Goal: Information Seeking & Learning: Learn about a topic

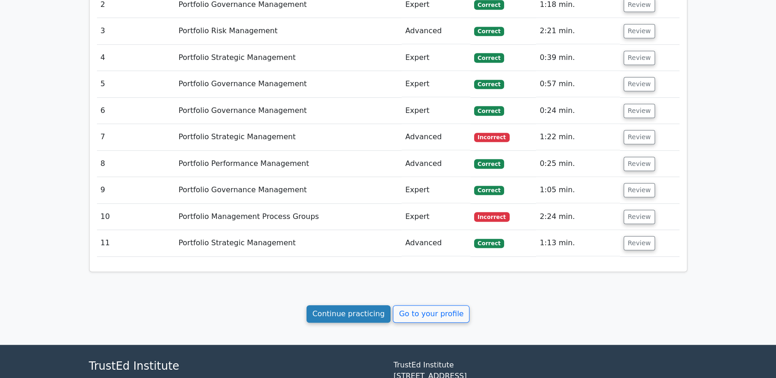
scroll to position [1096, 0]
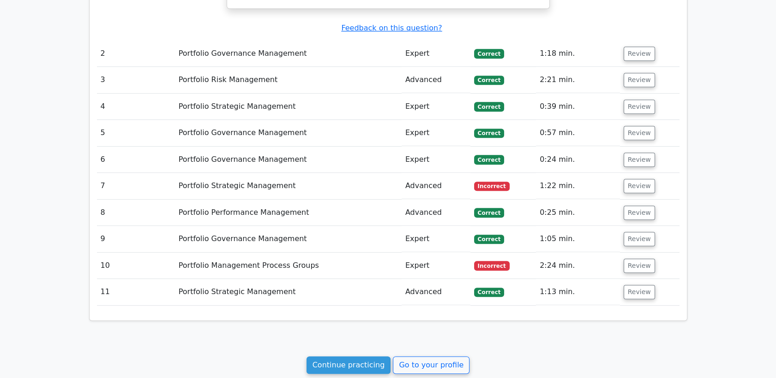
click at [260, 173] on td "Portfolio Strategic Management" at bounding box center [288, 186] width 227 height 26
click at [626, 179] on button "Review" at bounding box center [638, 186] width 31 height 14
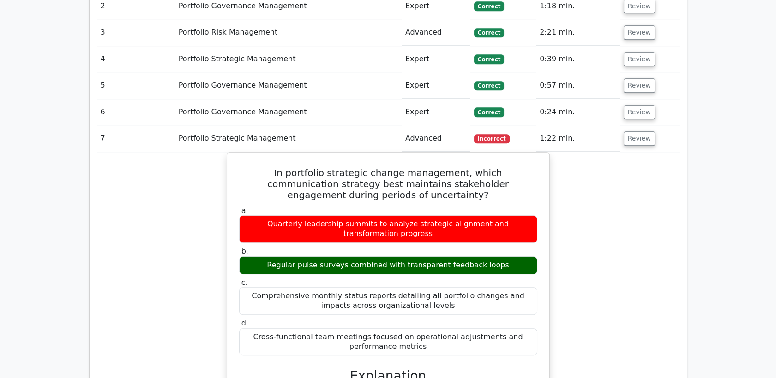
scroll to position [1199, 0]
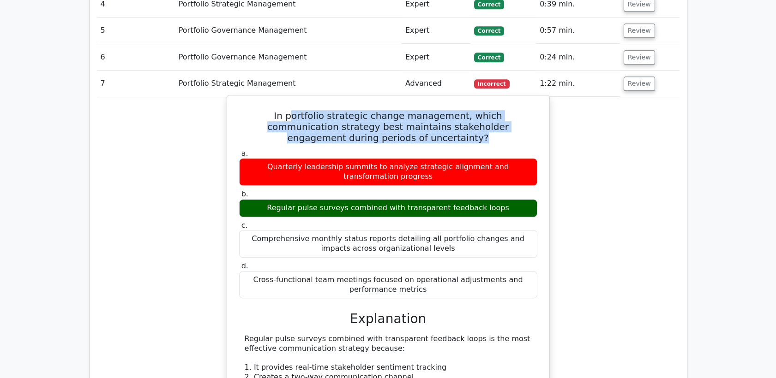
drag, startPoint x: 268, startPoint y: 84, endPoint x: 413, endPoint y: 106, distance: 146.9
click at [413, 110] on h5 "In portfolio strategic change management, which communication strategy best mai…" at bounding box center [388, 126] width 300 height 33
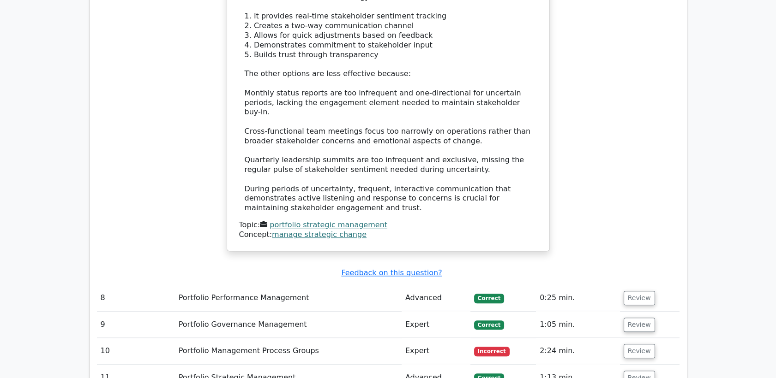
scroll to position [1609, 0]
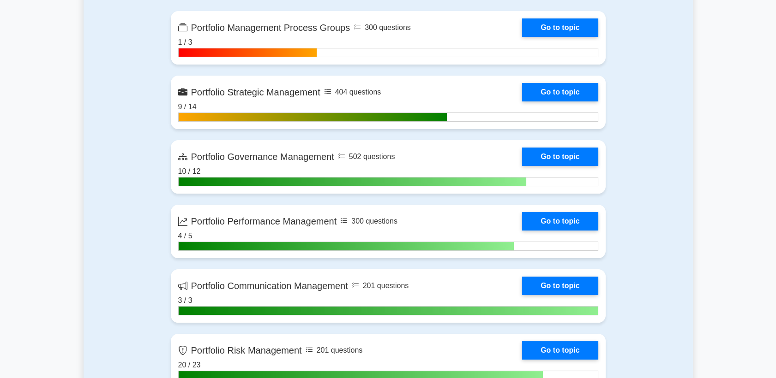
scroll to position [461, 0]
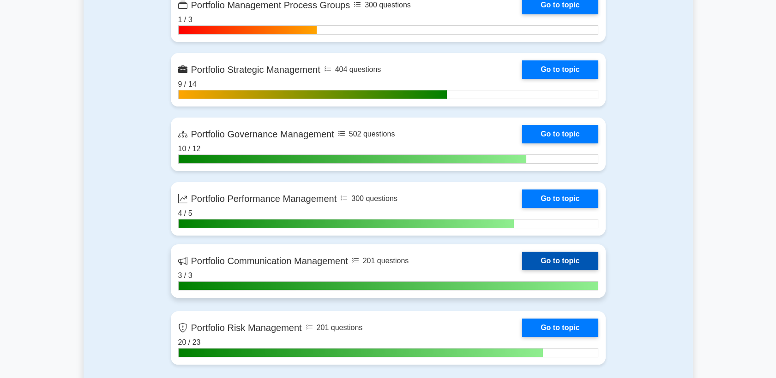
click at [539, 261] on link "Go to topic" at bounding box center [560, 261] width 76 height 18
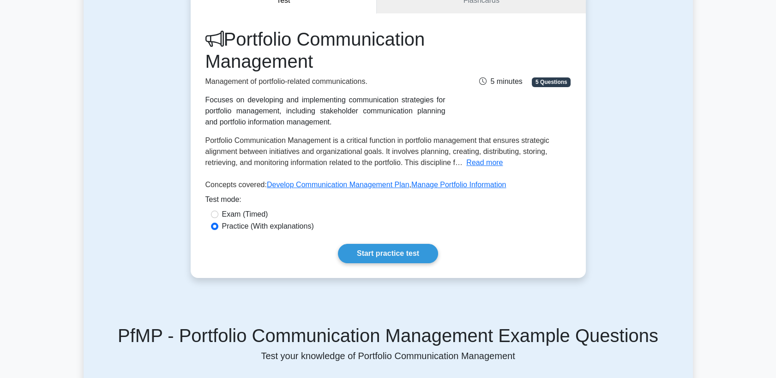
scroll to position [51, 0]
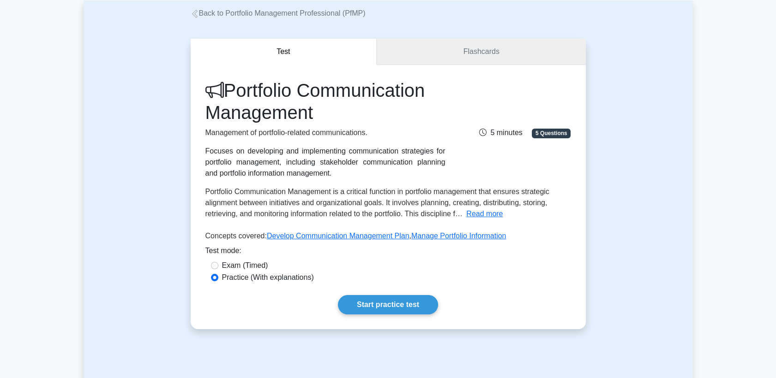
click at [497, 45] on link "Flashcards" at bounding box center [481, 52] width 209 height 26
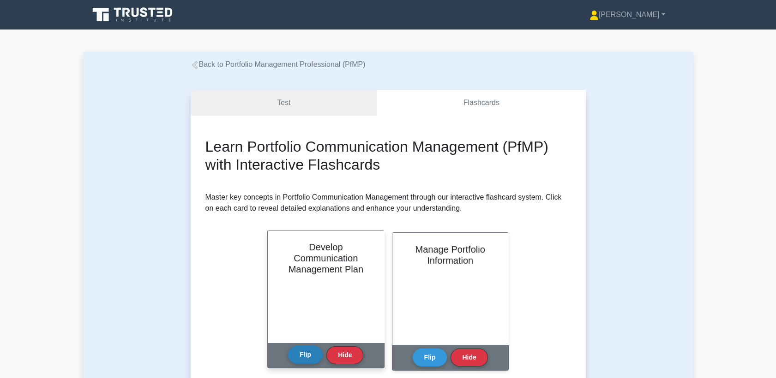
click at [305, 359] on button "Flip" at bounding box center [305, 355] width 35 height 18
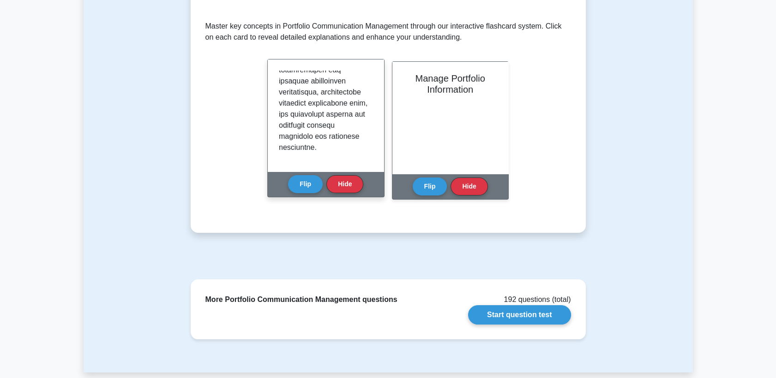
scroll to position [51, 0]
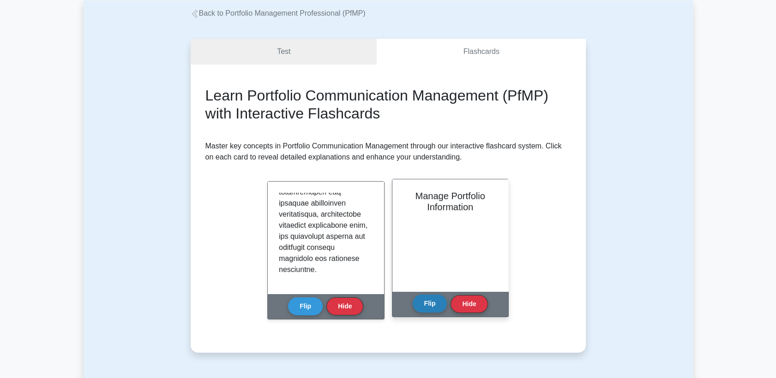
click at [428, 306] on button "Flip" at bounding box center [430, 304] width 35 height 18
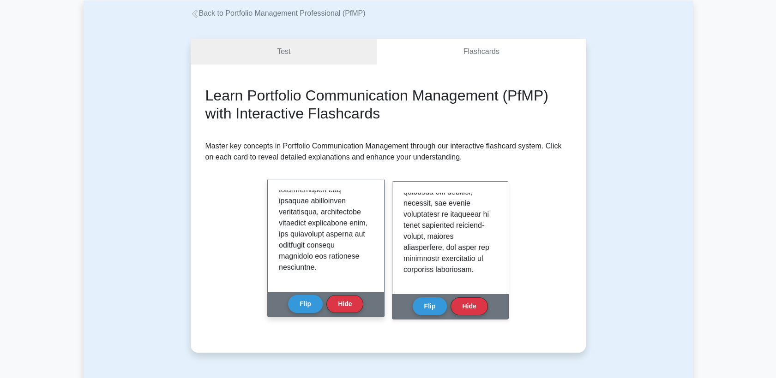
scroll to position [0, 0]
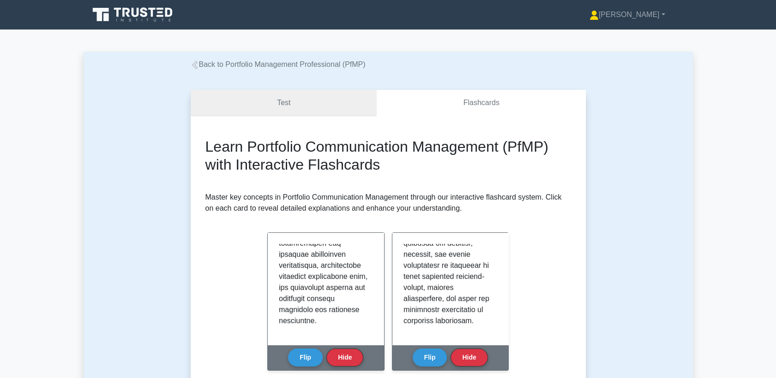
click at [311, 102] on link "Test" at bounding box center [284, 103] width 186 height 26
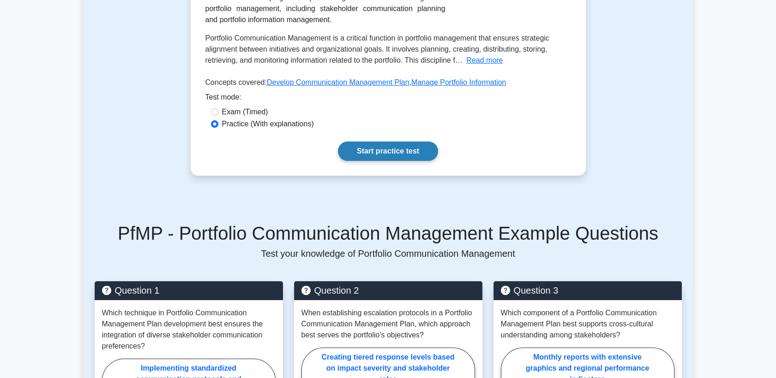
scroll to position [307, 0]
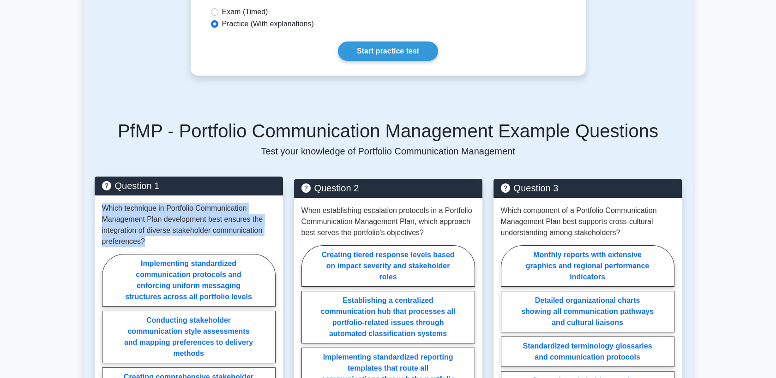
drag, startPoint x: 103, startPoint y: 209, endPoint x: 266, endPoint y: 239, distance: 165.3
click at [266, 239] on p "Which technique in Portfolio Communication Management Plan development best ens…" at bounding box center [189, 225] width 174 height 44
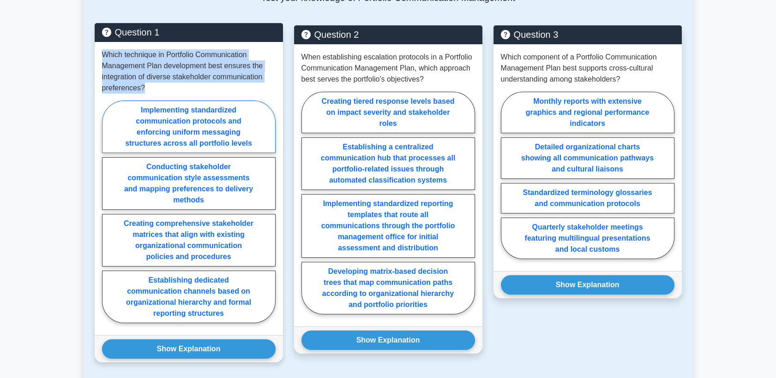
scroll to position [461, 0]
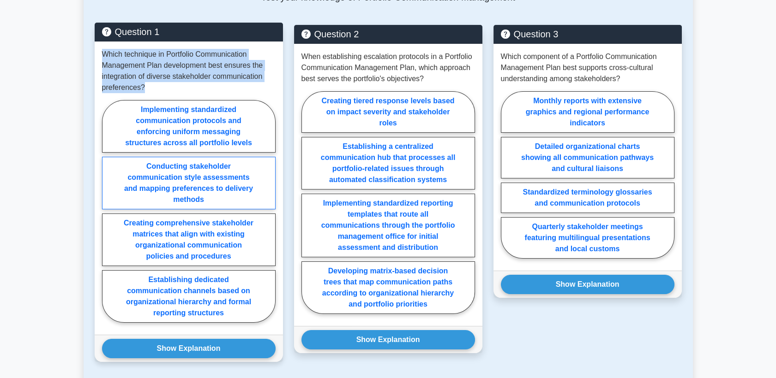
click at [225, 191] on label "Conducting stakeholder communication style assessments and mapping preferences …" at bounding box center [189, 183] width 174 height 53
click at [108, 211] on input "Conducting stakeholder communication style assessments and mapping preferences …" at bounding box center [105, 214] width 6 height 6
radio input "true"
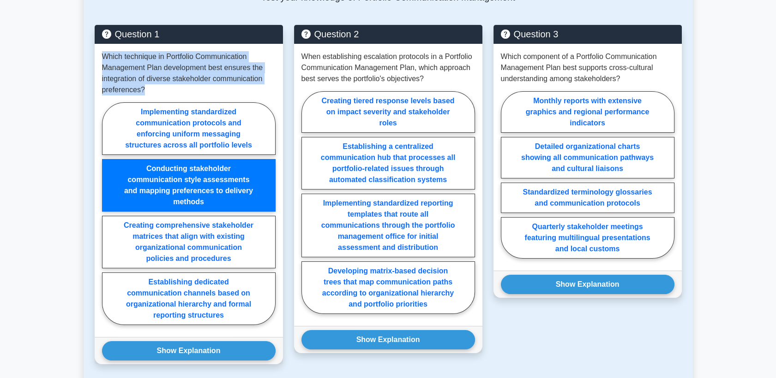
drag, startPoint x: 195, startPoint y: 349, endPoint x: 70, endPoint y: 253, distance: 157.4
click at [70, 253] on main "Back to Portfolio Management Professional (PfMP) Test Flashcards Portfolio Comm…" at bounding box center [388, 51] width 776 height 967
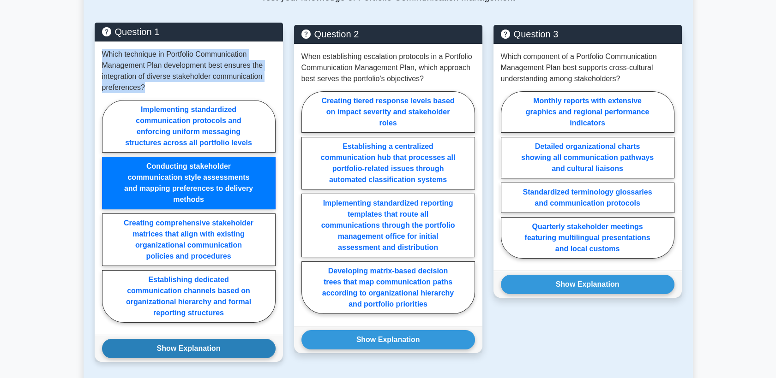
click at [216, 351] on button "Show Explanation" at bounding box center [189, 348] width 174 height 19
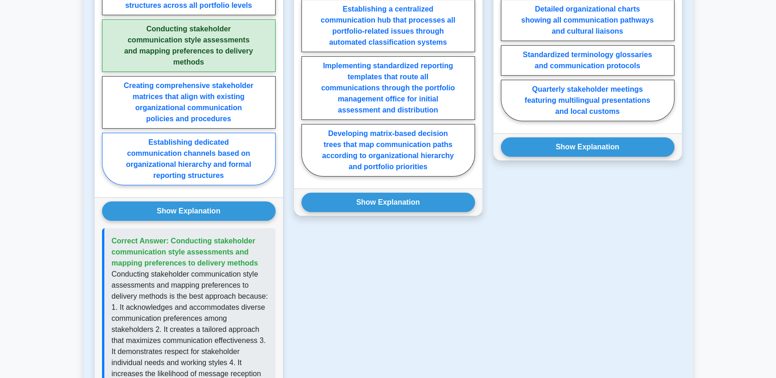
scroll to position [615, 0]
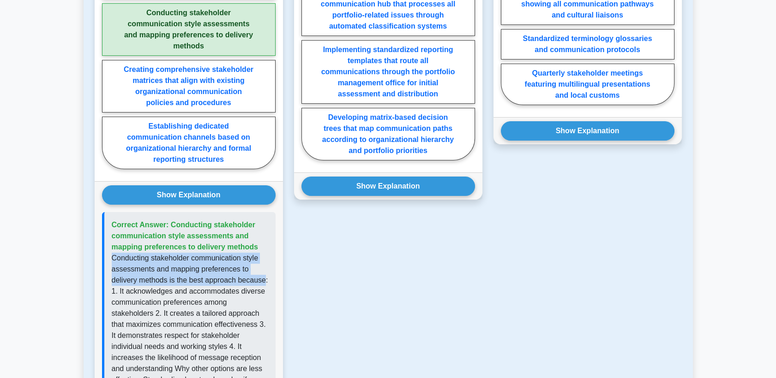
drag, startPoint x: 109, startPoint y: 261, endPoint x: 262, endPoint y: 285, distance: 155.0
click at [262, 285] on div "Correct Answer: Conducting stakeholder communication style assessments and mapp…" at bounding box center [189, 358] width 174 height 292
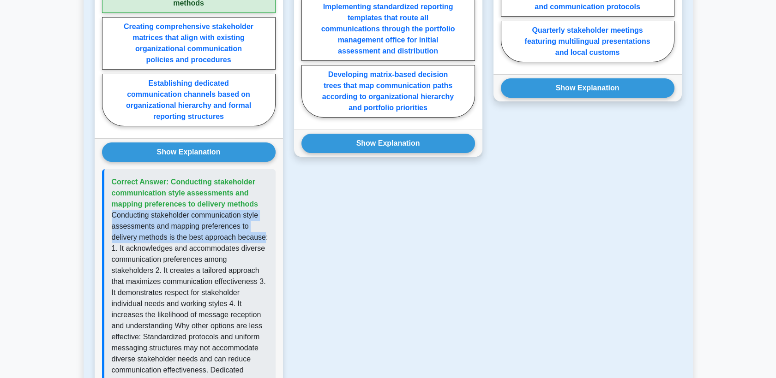
scroll to position [718, 0]
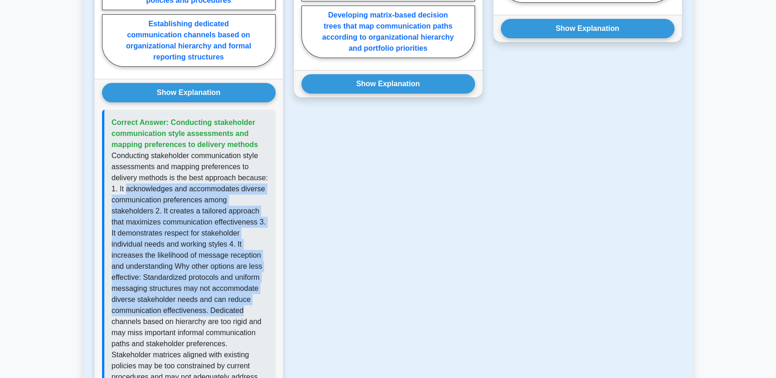
drag, startPoint x: 125, startPoint y: 193, endPoint x: 257, endPoint y: 312, distance: 178.1
click at [257, 312] on p "Conducting stakeholder communication style assessments and mapping preferences …" at bounding box center [190, 272] width 156 height 244
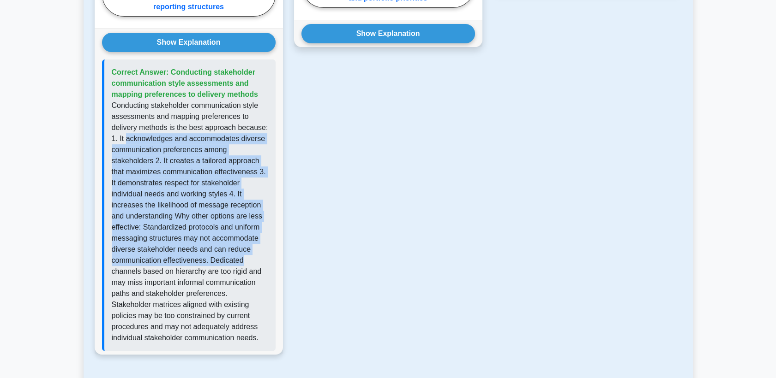
scroll to position [820, 0]
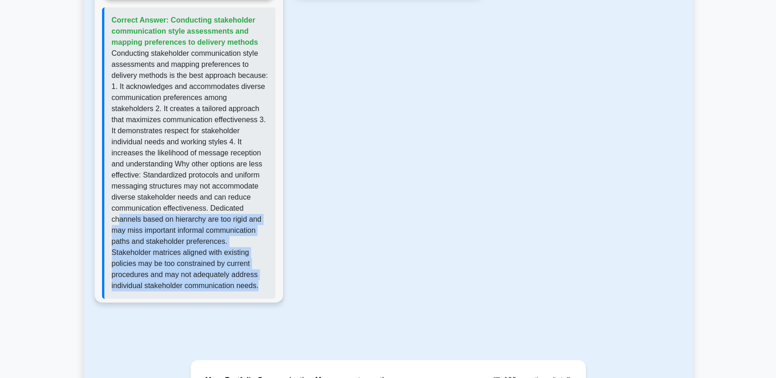
drag, startPoint x: 120, startPoint y: 217, endPoint x: 234, endPoint y: 285, distance: 133.7
click at [234, 285] on p "Conducting stakeholder communication style assessments and mapping preferences …" at bounding box center [190, 170] width 156 height 244
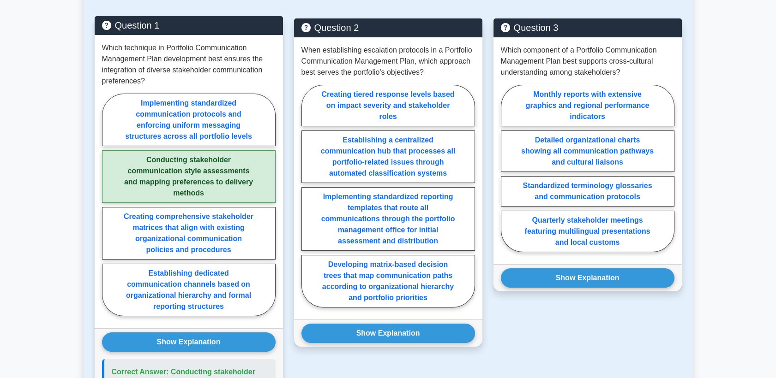
scroll to position [461, 0]
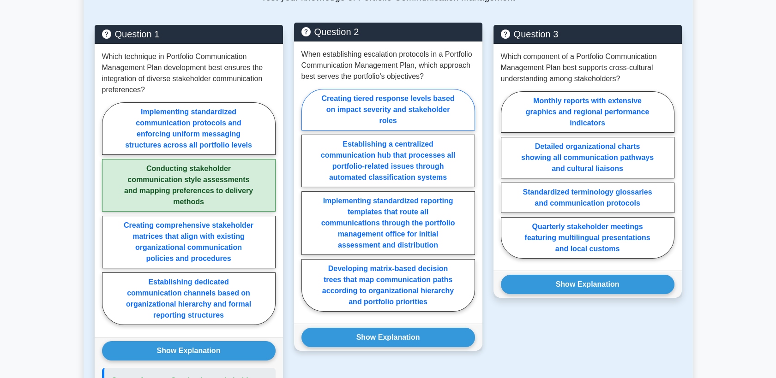
click at [407, 116] on label "Creating tiered response levels based on impact severity and stakeholder roles" at bounding box center [388, 110] width 174 height 42
click at [307, 200] on input "Creating tiered response levels based on impact severity and stakeholder roles" at bounding box center [304, 203] width 6 height 6
radio input "true"
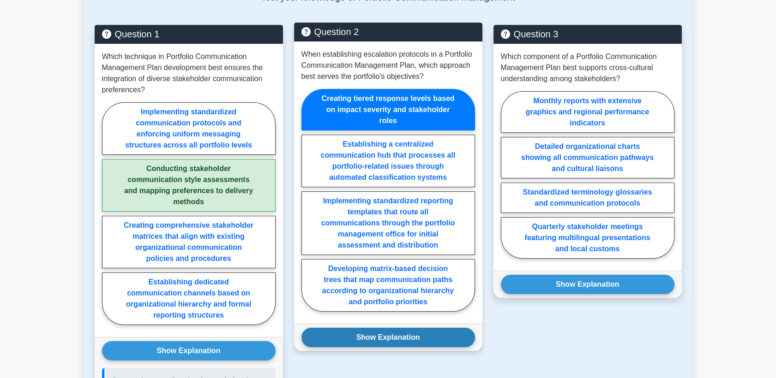
click at [426, 340] on button "Show Explanation" at bounding box center [388, 337] width 174 height 19
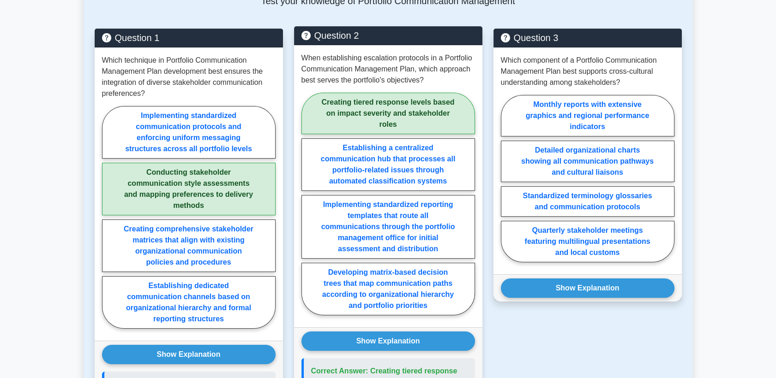
scroll to position [359, 0]
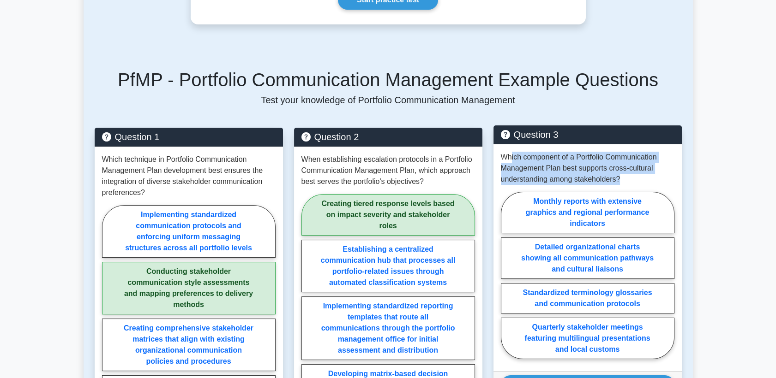
drag, startPoint x: 511, startPoint y: 158, endPoint x: 650, endPoint y: 179, distance: 140.4
click at [650, 179] on p "Which component of a Portfolio Communication Management Plan best supports cros…" at bounding box center [588, 168] width 174 height 33
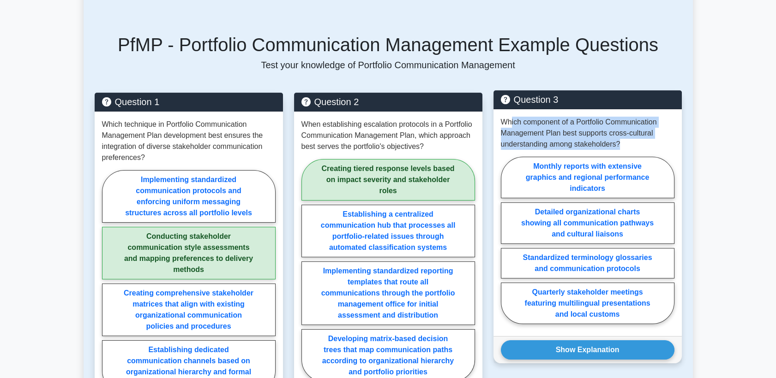
scroll to position [410, 0]
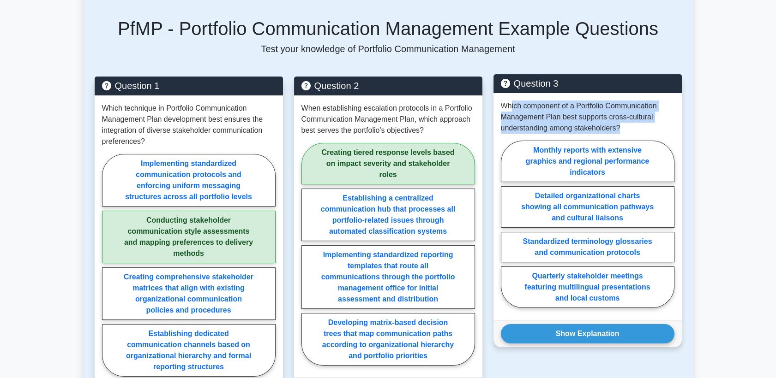
click at [593, 110] on p "Which component of a Portfolio Communication Management Plan best supports cros…" at bounding box center [588, 117] width 174 height 33
drag, startPoint x: 511, startPoint y: 116, endPoint x: 620, endPoint y: 125, distance: 109.8
click at [620, 125] on p "Which component of a Portfolio Communication Management Plan best supports cros…" at bounding box center [588, 117] width 174 height 33
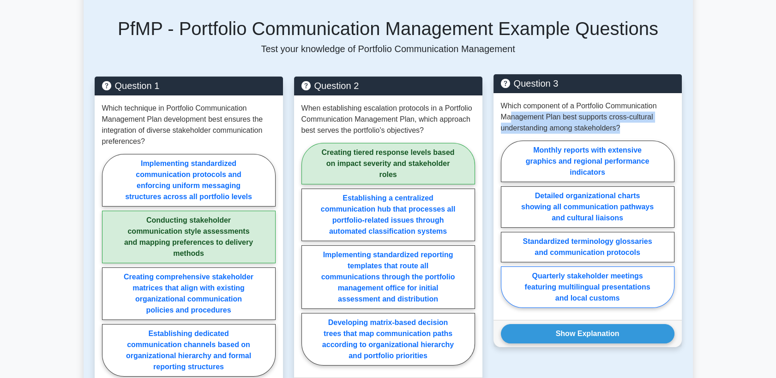
click at [595, 286] on label "Quarterly stakeholder meetings featuring multilingual presentations and local c…" at bounding box center [588, 288] width 174 height 42
click at [507, 230] on input "Quarterly stakeholder meetings featuring multilingual presentations and local c…" at bounding box center [504, 227] width 6 height 6
radio input "true"
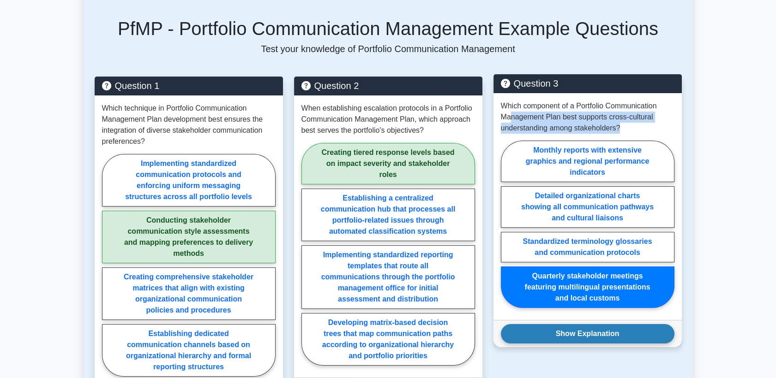
click at [599, 327] on button "Show Explanation" at bounding box center [588, 333] width 174 height 19
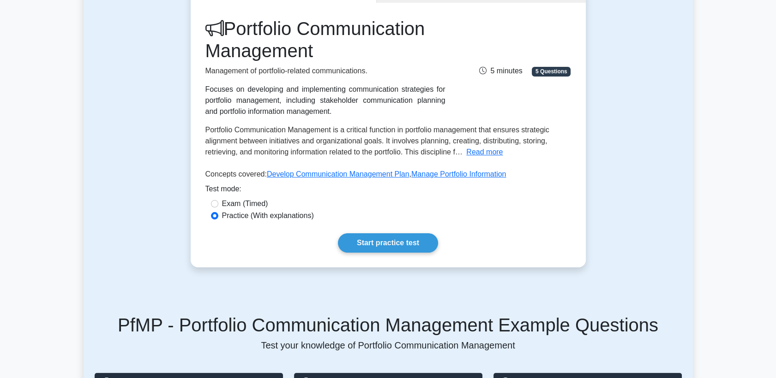
scroll to position [96, 0]
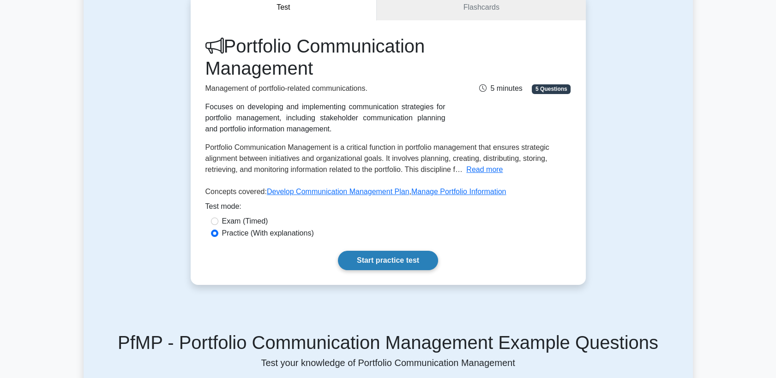
click at [394, 251] on link "Start practice test" at bounding box center [388, 260] width 100 height 19
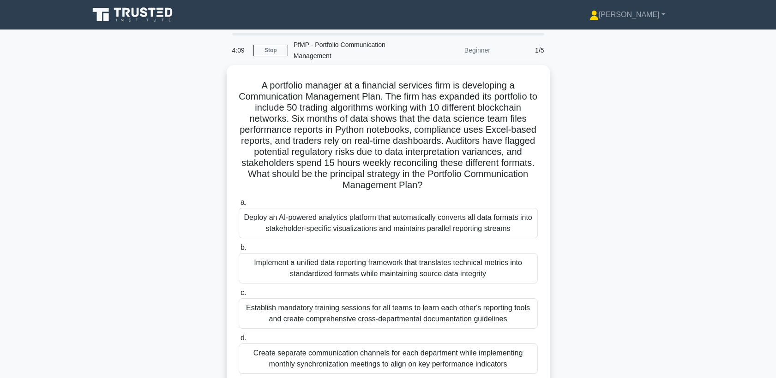
scroll to position [51, 0]
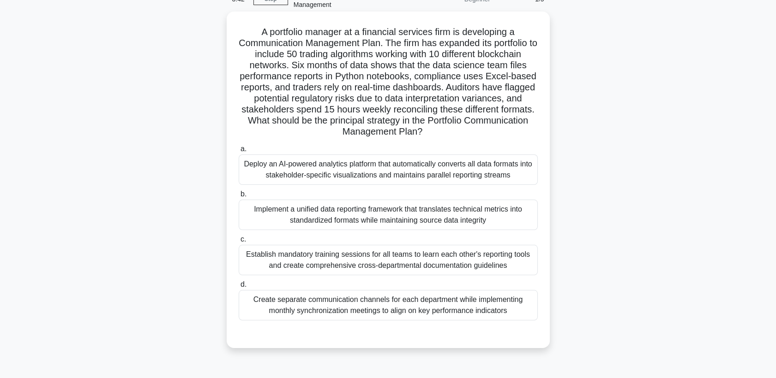
click at [531, 179] on div "Deploy an AI-powered analytics platform that automatically converts all data fo…" at bounding box center [388, 170] width 299 height 30
click at [239, 152] on input "a. Deploy an AI-powered analytics platform that automatically converts all data…" at bounding box center [239, 149] width 0 height 6
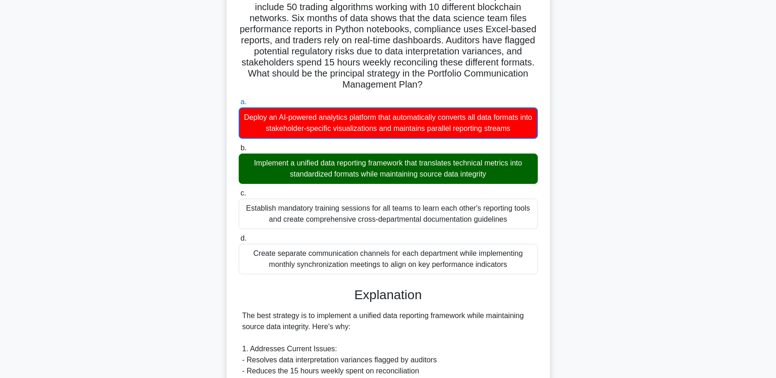
scroll to position [154, 0]
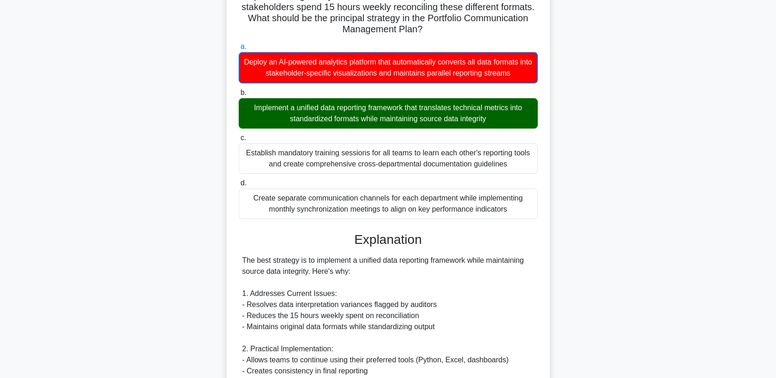
drag, startPoint x: 245, startPoint y: 261, endPoint x: 365, endPoint y: 268, distance: 120.6
drag, startPoint x: 365, startPoint y: 268, endPoint x: 306, endPoint y: 277, distance: 59.7
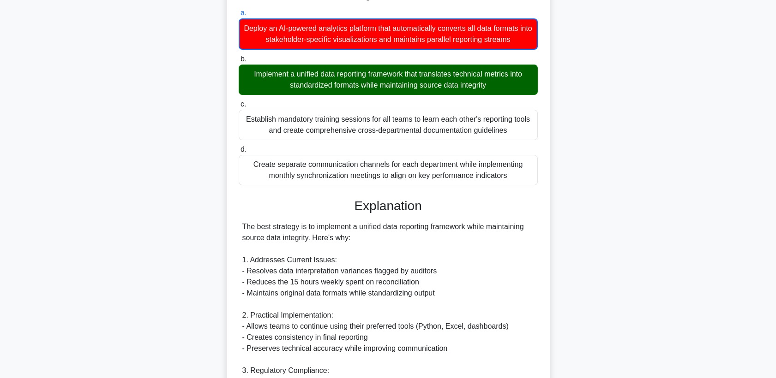
scroll to position [205, 0]
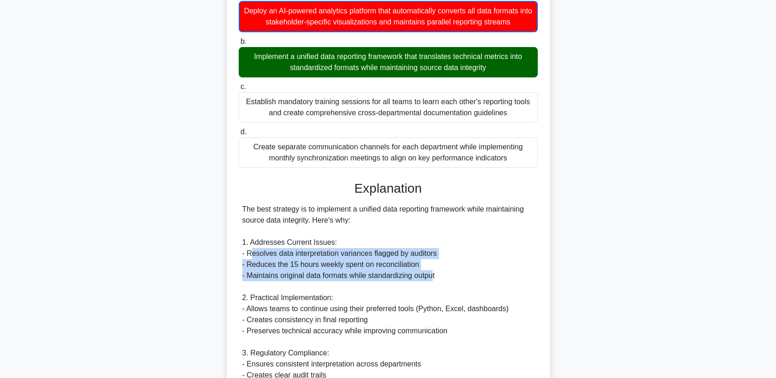
drag, startPoint x: 252, startPoint y: 256, endPoint x: 433, endPoint y: 274, distance: 181.3
click at [433, 274] on div "The best strategy is to implement a unified data reporting framework while main…" at bounding box center [388, 370] width 292 height 332
drag, startPoint x: 433, startPoint y: 274, endPoint x: 301, endPoint y: 260, distance: 132.2
click at [301, 260] on div "The best strategy is to implement a unified data reporting framework while main…" at bounding box center [388, 370] width 292 height 332
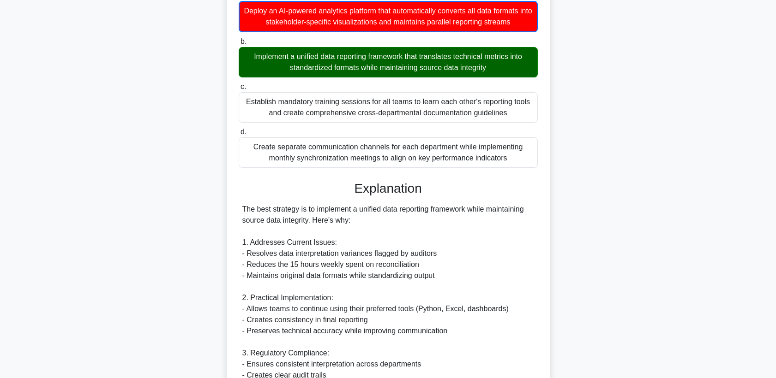
click at [255, 245] on div "The best strategy is to implement a unified data reporting framework while main…" at bounding box center [388, 370] width 292 height 332
drag, startPoint x: 251, startPoint y: 245, endPoint x: 345, endPoint y: 244, distance: 94.1
click at [345, 244] on div "The best strategy is to implement a unified data reporting framework while main…" at bounding box center [388, 370] width 292 height 332
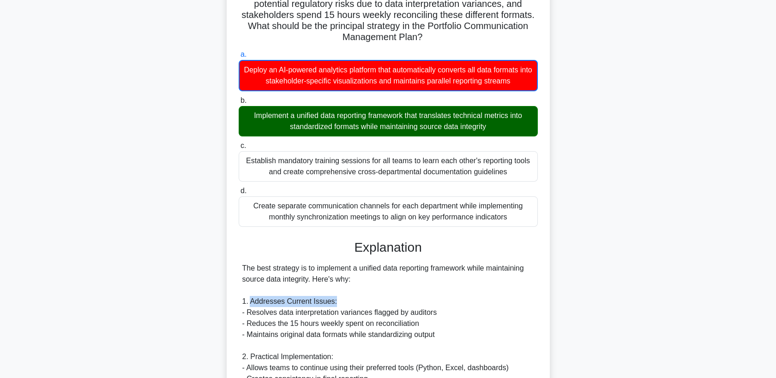
scroll to position [87, 0]
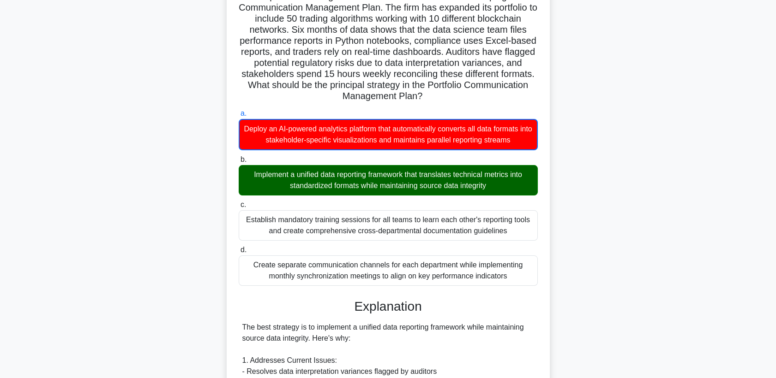
click at [445, 186] on div "Implement a unified data reporting framework that translates technical metrics …" at bounding box center [388, 180] width 299 height 30
click at [239, 163] on input "b. Implement a unified data reporting framework that translates technical metri…" at bounding box center [239, 160] width 0 height 6
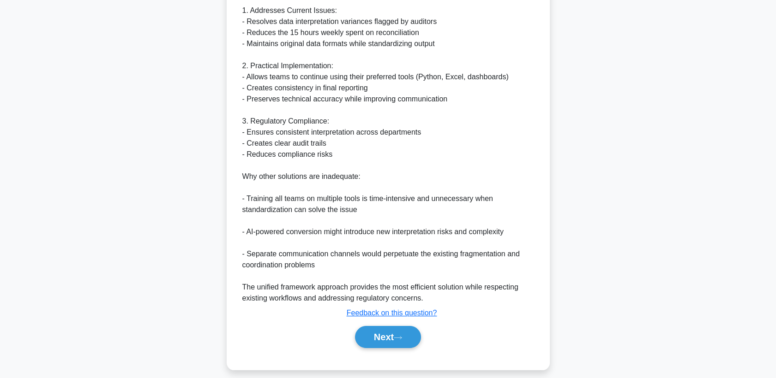
scroll to position [445, 0]
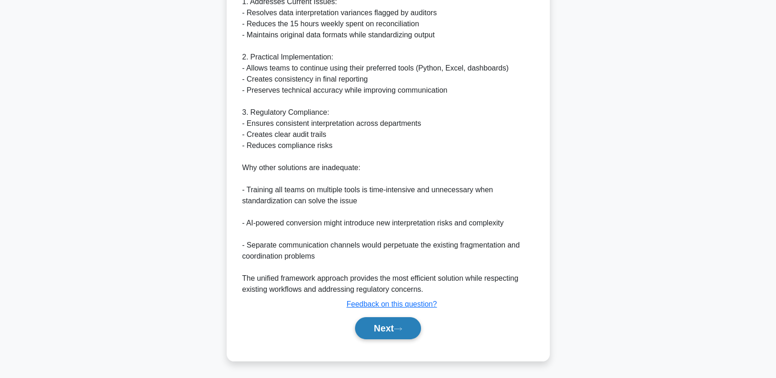
click at [383, 328] on button "Next" at bounding box center [388, 328] width 66 height 22
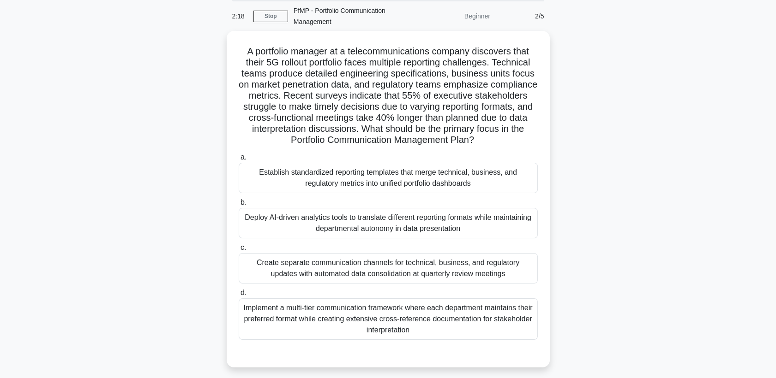
scroll to position [51, 0]
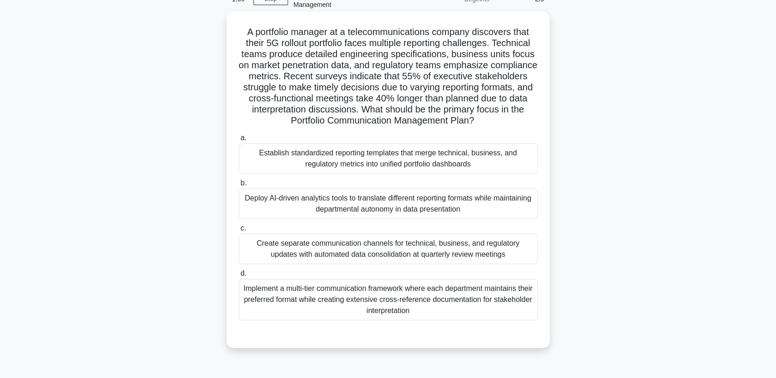
click at [467, 170] on div "Establish standardized reporting templates that merge technical, business, and …" at bounding box center [388, 159] width 299 height 30
click at [239, 141] on input "a. Establish standardized reporting templates that merge technical, business, a…" at bounding box center [239, 138] width 0 height 6
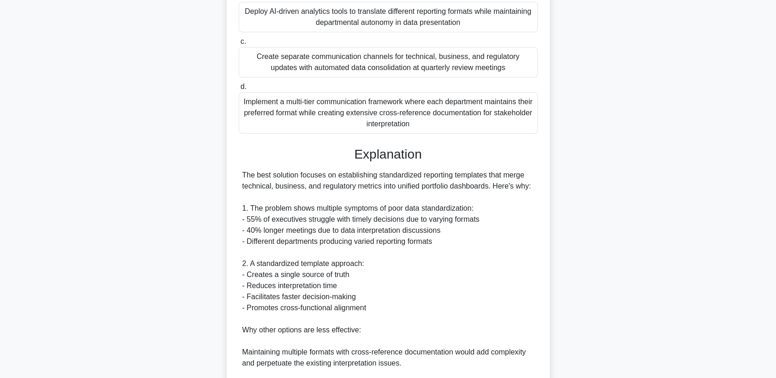
scroll to position [256, 0]
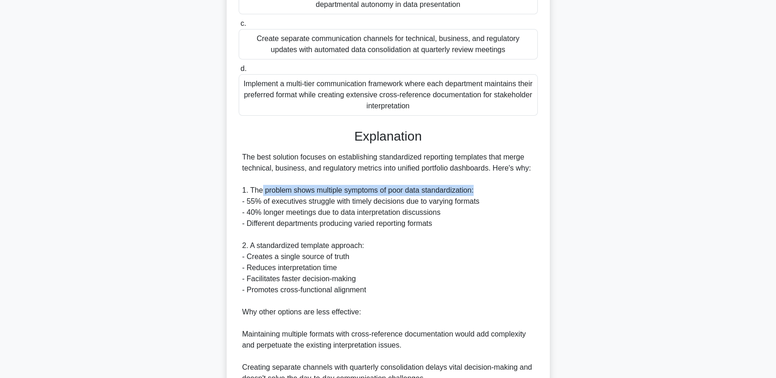
drag, startPoint x: 260, startPoint y: 192, endPoint x: 476, endPoint y: 190, distance: 216.4
click at [476, 190] on div "The best solution focuses on establishing standardized reporting templates that…" at bounding box center [388, 285] width 292 height 266
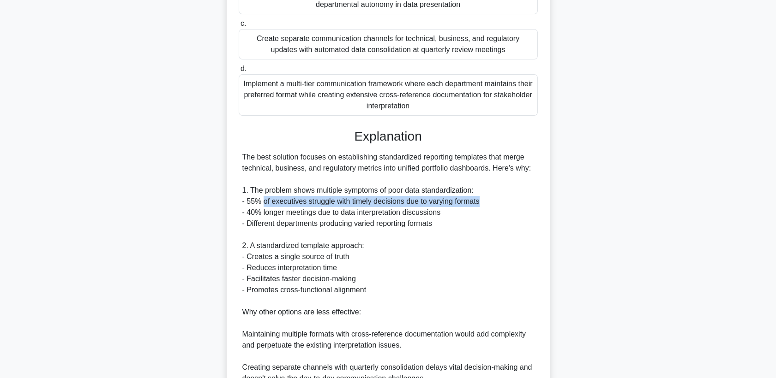
drag, startPoint x: 265, startPoint y: 201, endPoint x: 488, endPoint y: 202, distance: 223.3
click at [488, 202] on div "The best solution focuses on establishing standardized reporting templates that…" at bounding box center [388, 285] width 292 height 266
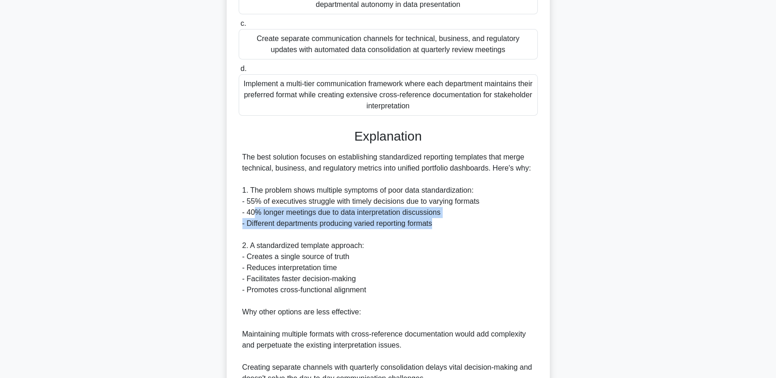
drag, startPoint x: 257, startPoint y: 216, endPoint x: 438, endPoint y: 228, distance: 181.8
click at [438, 228] on div "The best solution focuses on establishing standardized reporting templates that…" at bounding box center [388, 285] width 292 height 266
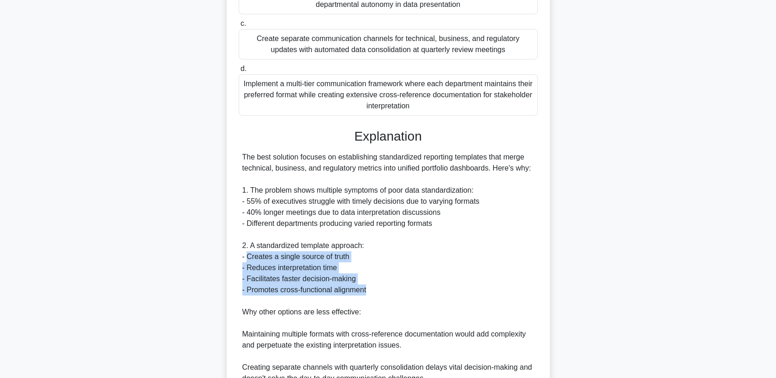
drag, startPoint x: 248, startPoint y: 257, endPoint x: 372, endPoint y: 287, distance: 127.8
click at [372, 287] on div "The best solution focuses on establishing standardized reporting templates that…" at bounding box center [388, 285] width 292 height 266
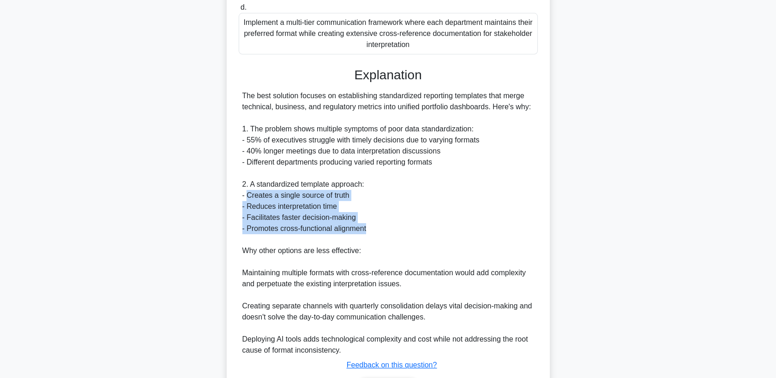
scroll to position [378, 0]
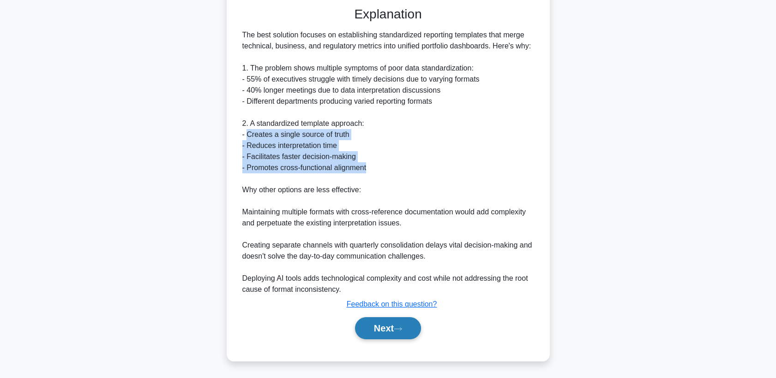
click at [374, 329] on button "Next" at bounding box center [388, 328] width 66 height 22
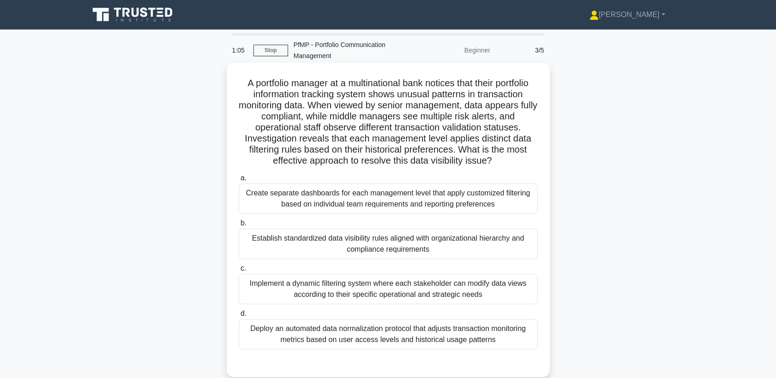
scroll to position [51, 0]
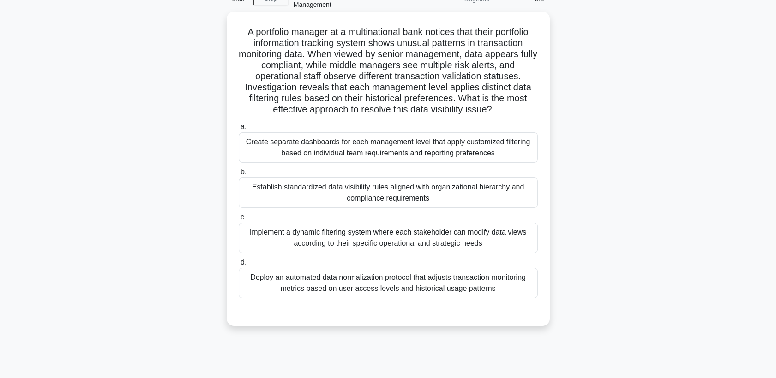
click at [487, 246] on div "Implement a dynamic filtering system where each stakeholder can modify data vie…" at bounding box center [388, 238] width 299 height 30
click at [239, 221] on input "c. Implement a dynamic filtering system where each stakeholder can modify data …" at bounding box center [239, 218] width 0 height 6
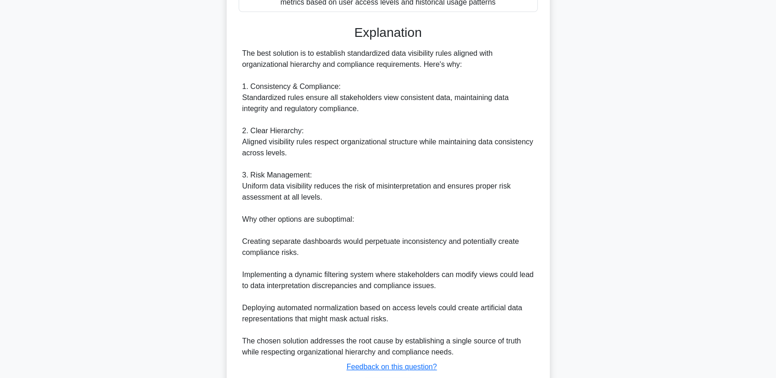
scroll to position [359, 0]
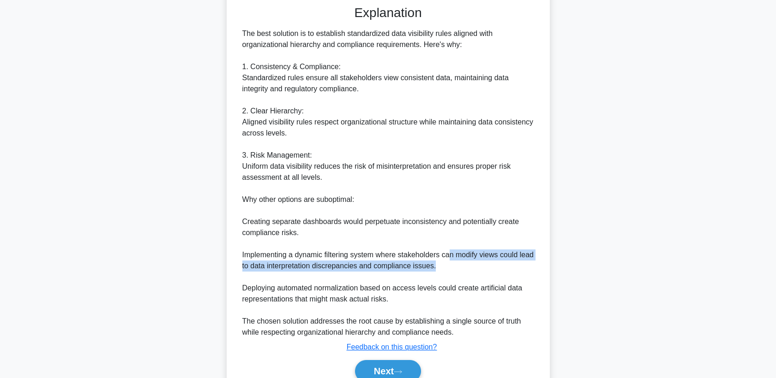
drag, startPoint x: 449, startPoint y: 256, endPoint x: 511, endPoint y: 262, distance: 62.1
click at [511, 262] on div "The best solution is to establish standardized data visibility rules aligned wi…" at bounding box center [388, 183] width 292 height 310
click at [396, 369] on button "Next" at bounding box center [388, 371] width 66 height 22
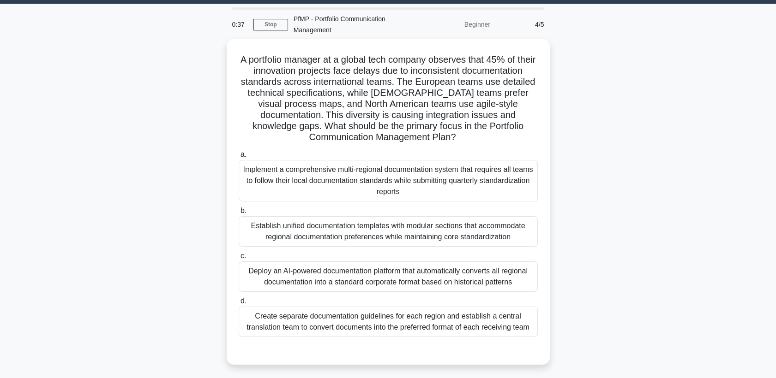
scroll to position [18, 0]
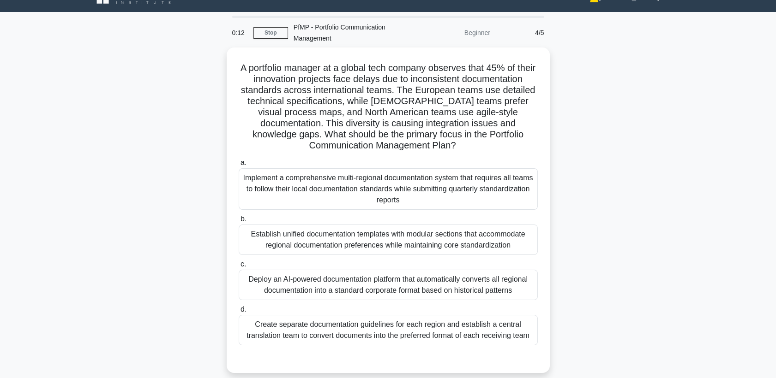
click at [481, 242] on div "Establish unified documentation templates with modular sections that accommodat…" at bounding box center [388, 240] width 299 height 30
click at [239, 222] on input "b. Establish unified documentation templates with modular sections that accommo…" at bounding box center [239, 219] width 0 height 6
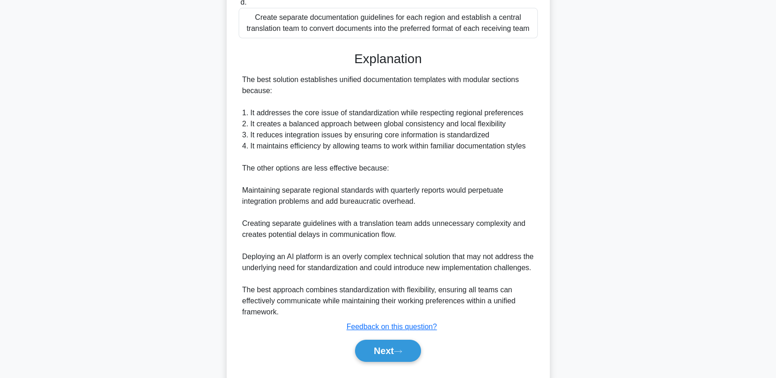
scroll to position [356, 0]
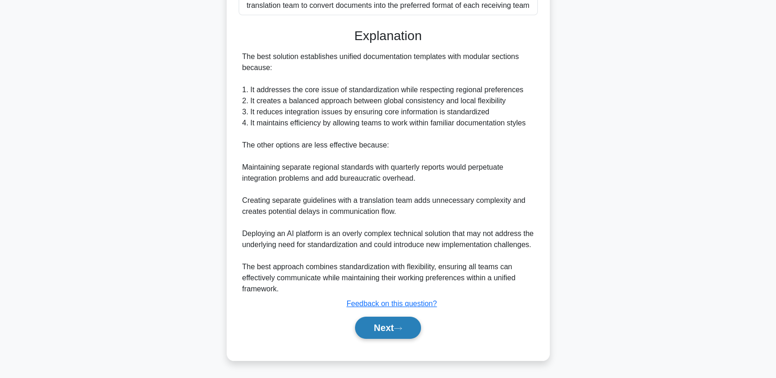
click at [387, 331] on button "Next" at bounding box center [388, 328] width 66 height 22
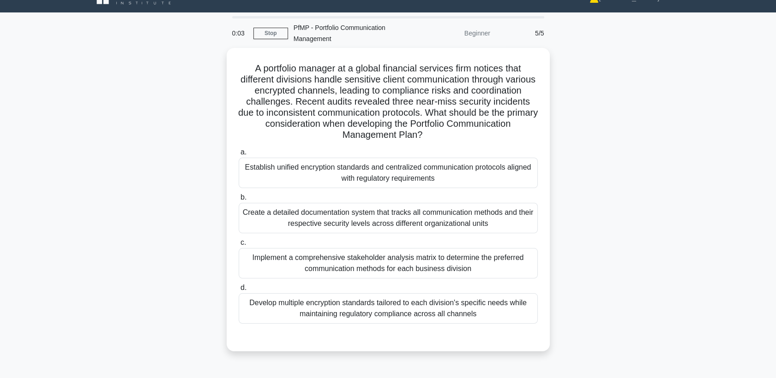
scroll to position [0, 0]
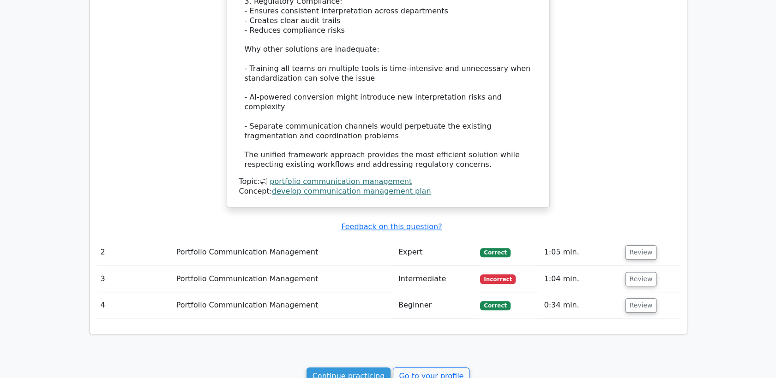
scroll to position [1025, 0]
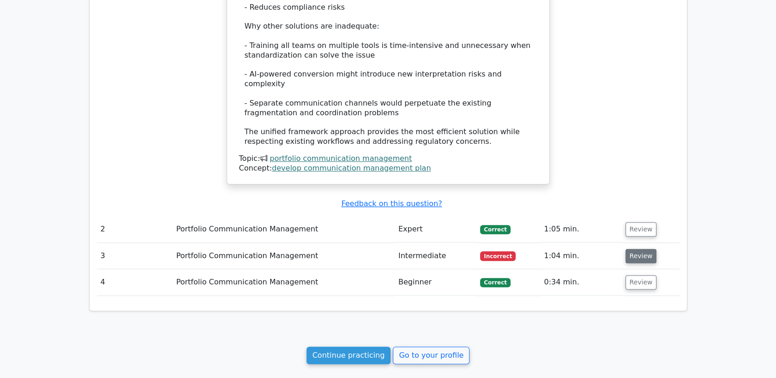
click at [635, 249] on button "Review" at bounding box center [640, 256] width 31 height 14
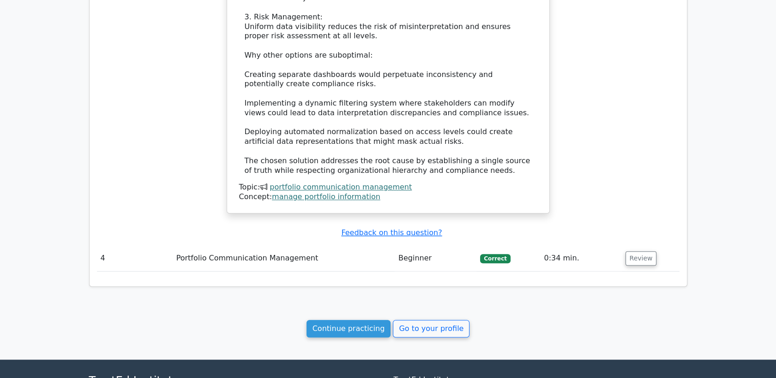
scroll to position [1733, 0]
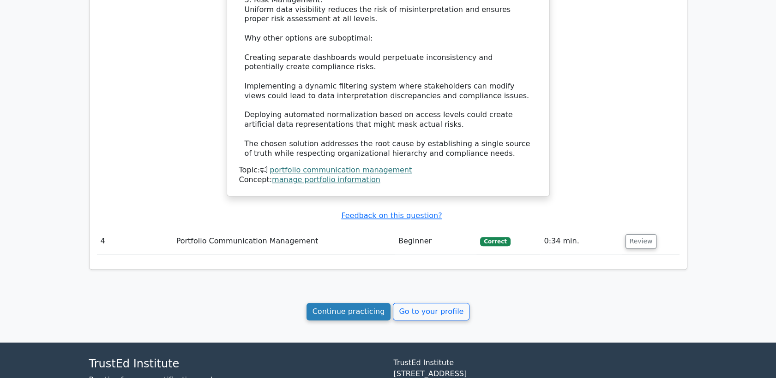
click at [370, 303] on link "Continue practicing" at bounding box center [348, 312] width 84 height 18
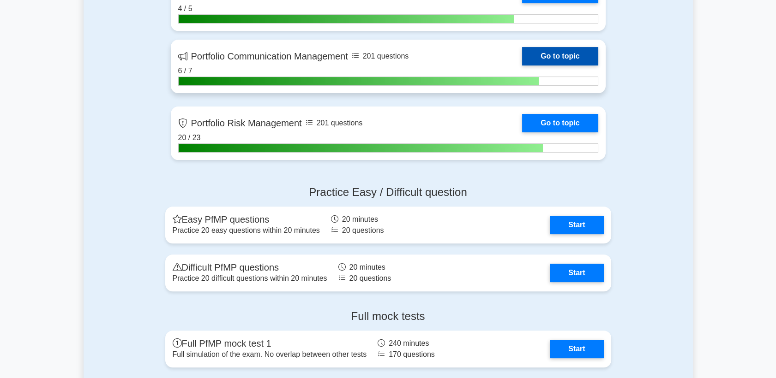
scroll to position [564, 0]
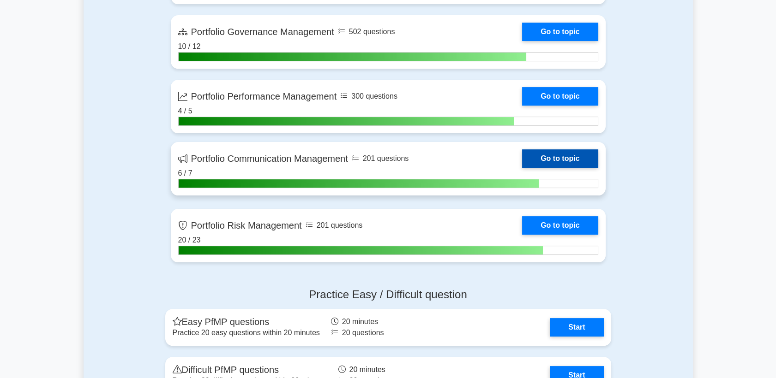
click at [554, 163] on link "Go to topic" at bounding box center [560, 159] width 76 height 18
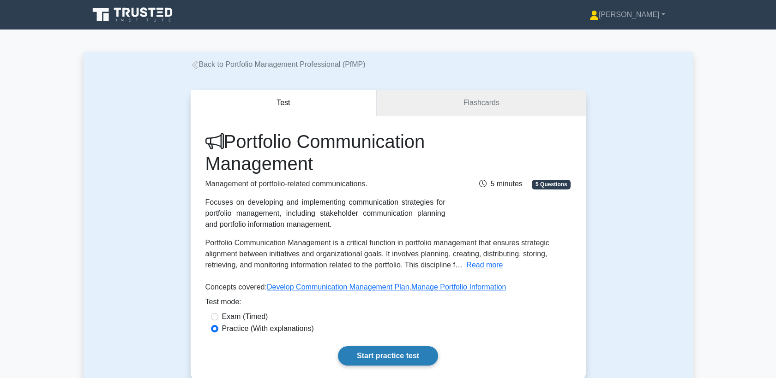
click at [381, 356] on link "Start practice test" at bounding box center [388, 356] width 100 height 19
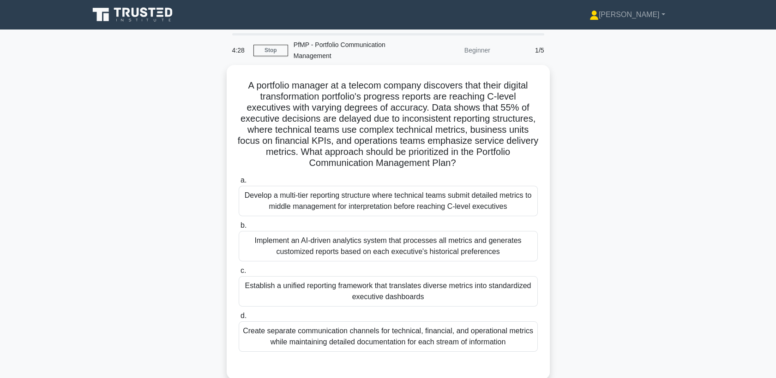
scroll to position [51, 0]
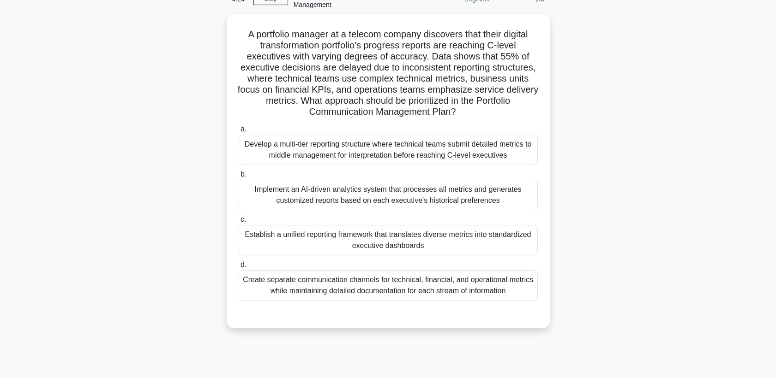
click at [425, 245] on div "Establish a unified reporting framework that translates diverse metrics into st…" at bounding box center [388, 240] width 299 height 30
click at [239, 223] on input "c. Establish a unified reporting framework that translates diverse metrics into…" at bounding box center [239, 220] width 0 height 6
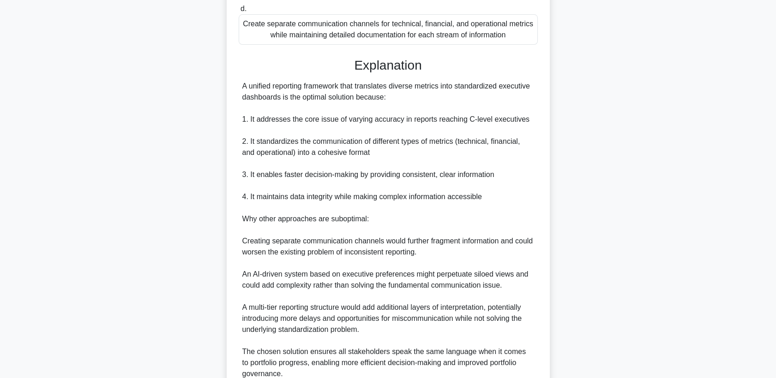
scroll to position [389, 0]
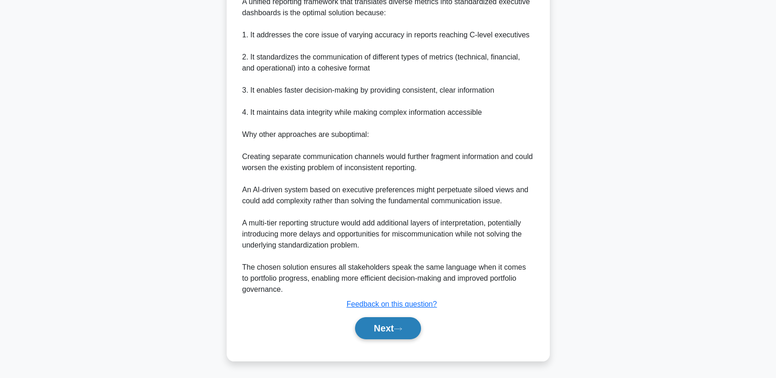
click at [372, 336] on button "Next" at bounding box center [388, 328] width 66 height 22
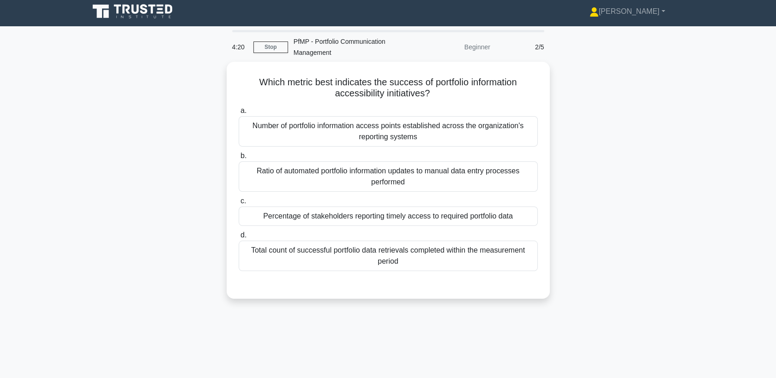
scroll to position [0, 0]
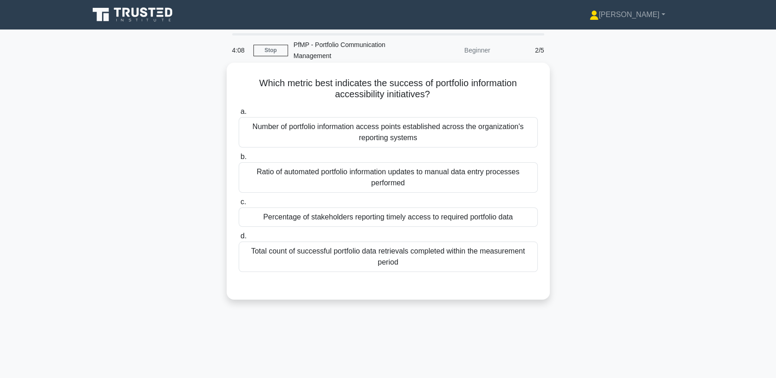
drag, startPoint x: 257, startPoint y: 86, endPoint x: 521, endPoint y: 90, distance: 264.0
click at [521, 90] on h5 "Which metric best indicates the success of portfolio information accessibility …" at bounding box center [388, 89] width 301 height 23
click at [490, 219] on div "Percentage of stakeholders reporting timely access to required portfolio data" at bounding box center [388, 217] width 299 height 19
click at [239, 205] on input "c. Percentage of stakeholders reporting timely access to required portfolio data" at bounding box center [239, 202] width 0 height 6
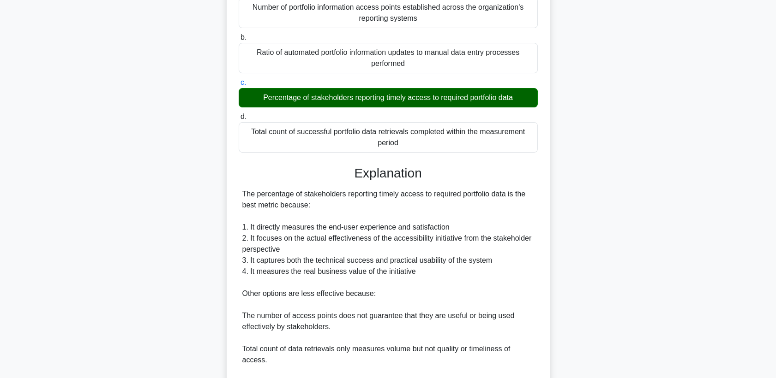
scroll to position [205, 0]
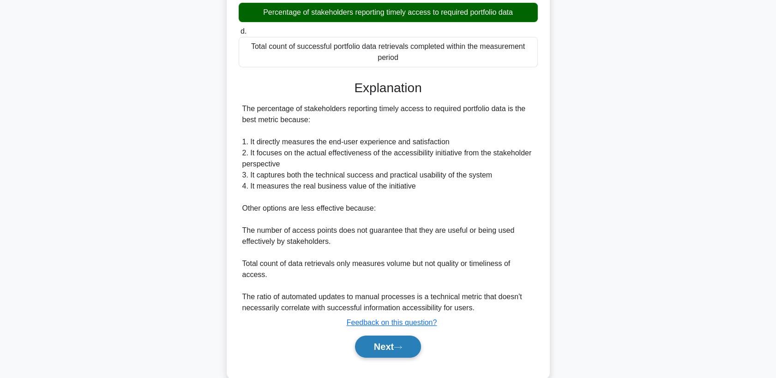
click at [386, 349] on button "Next" at bounding box center [388, 347] width 66 height 22
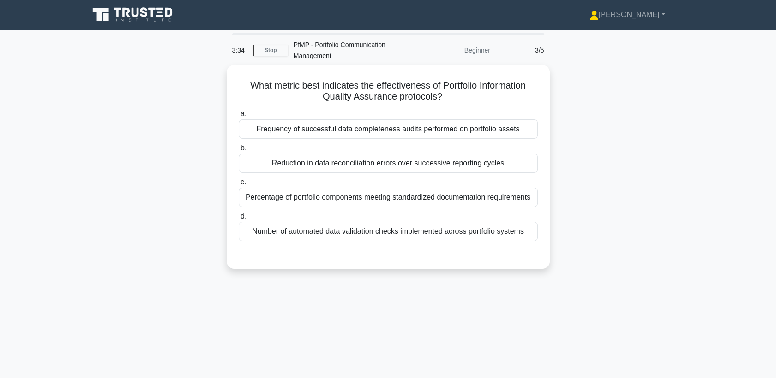
scroll to position [0, 0]
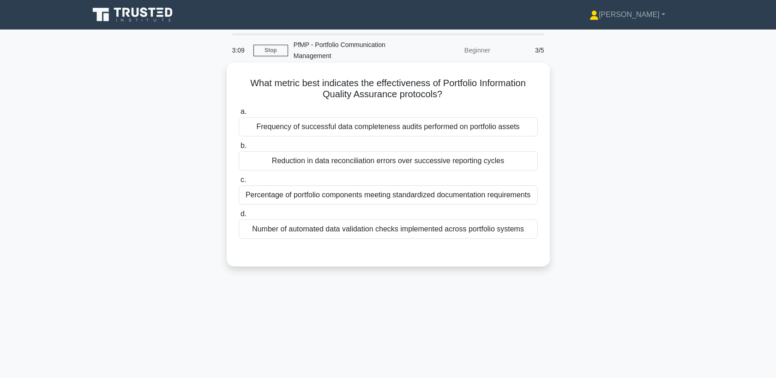
click at [415, 199] on div "Percentage of portfolio components meeting standardized documentation requireme…" at bounding box center [388, 195] width 299 height 19
click at [239, 183] on input "c. Percentage of portfolio components meeting standardized documentation requir…" at bounding box center [239, 180] width 0 height 6
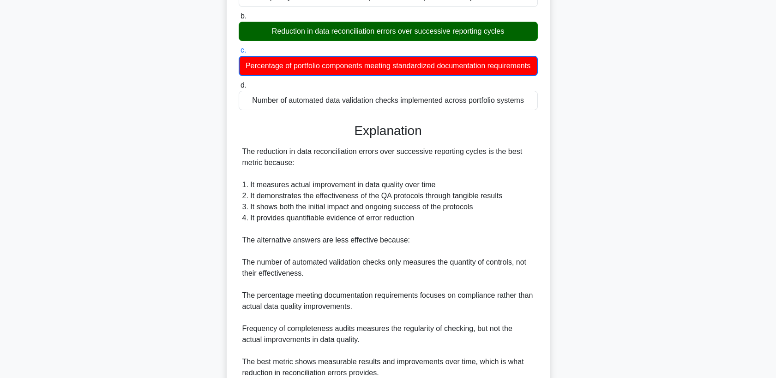
scroll to position [205, 0]
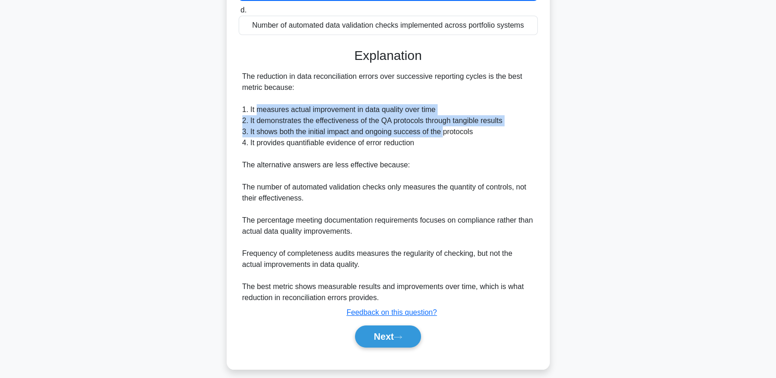
drag, startPoint x: 255, startPoint y: 120, endPoint x: 445, endPoint y: 148, distance: 192.1
click at [445, 148] on div "The reduction in data reconciliation errors over successive reporting cycles is…" at bounding box center [388, 187] width 292 height 233
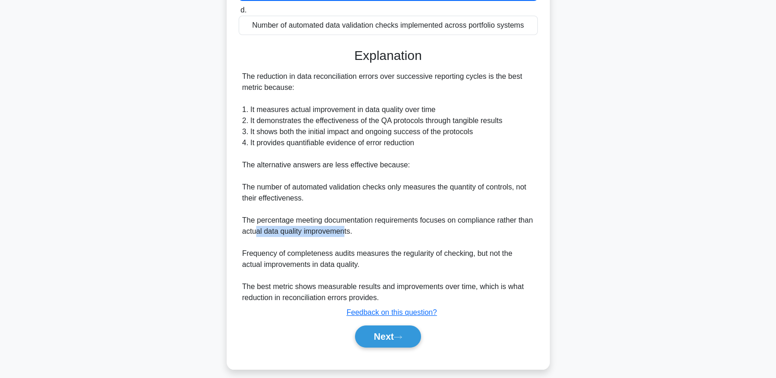
drag, startPoint x: 255, startPoint y: 241, endPoint x: 345, endPoint y: 245, distance: 90.5
click at [345, 245] on div "The reduction in data reconciliation errors over successive reporting cycles is…" at bounding box center [388, 187] width 292 height 233
click at [377, 348] on button "Next" at bounding box center [388, 337] width 66 height 22
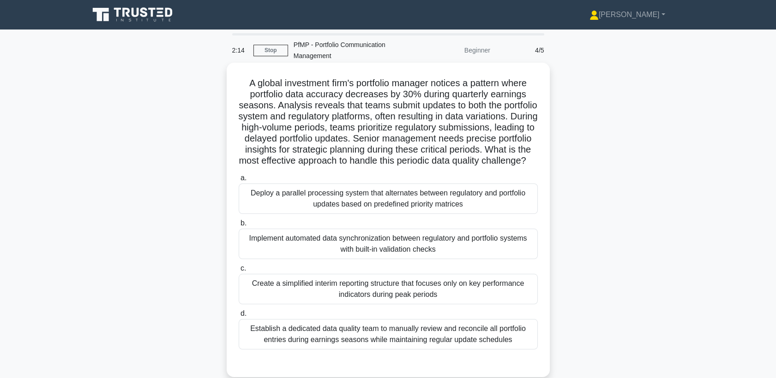
scroll to position [51, 0]
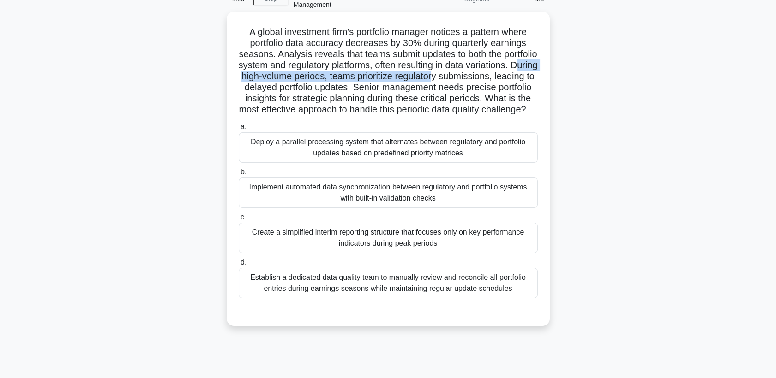
drag, startPoint x: 302, startPoint y: 78, endPoint x: 525, endPoint y: 79, distance: 222.9
click at [525, 79] on h5 "A global investment firm's portfolio manager notices a pattern where portfolio …" at bounding box center [388, 71] width 301 height 90
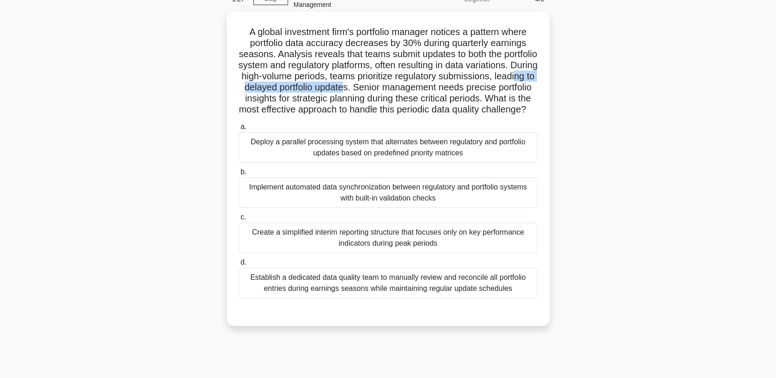
drag, startPoint x: 315, startPoint y: 87, endPoint x: 444, endPoint y: 89, distance: 129.7
click at [444, 89] on h5 "A global investment firm's portfolio manager notices a pattern where portfolio …" at bounding box center [388, 71] width 301 height 90
click at [350, 253] on div "Create a simplified interim reporting structure that focuses only on key perfor…" at bounding box center [388, 238] width 299 height 30
click at [239, 221] on input "c. Create a simplified interim reporting structure that focuses only on key per…" at bounding box center [239, 218] width 0 height 6
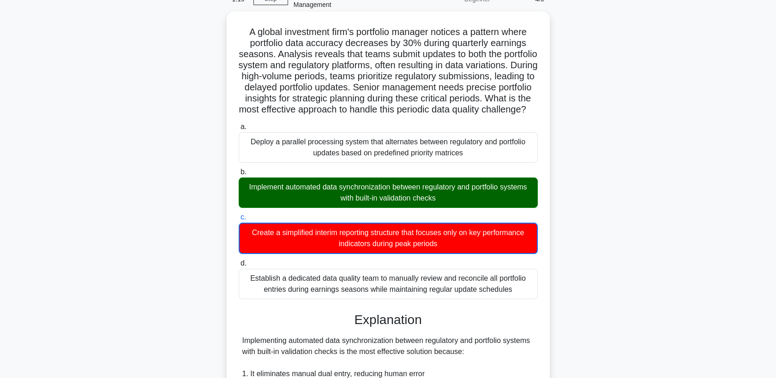
drag, startPoint x: 336, startPoint y: 198, endPoint x: 478, endPoint y: 210, distance: 142.2
click at [478, 208] on div "Implement automated data synchronization between regulatory and portfolio syste…" at bounding box center [388, 193] width 299 height 30
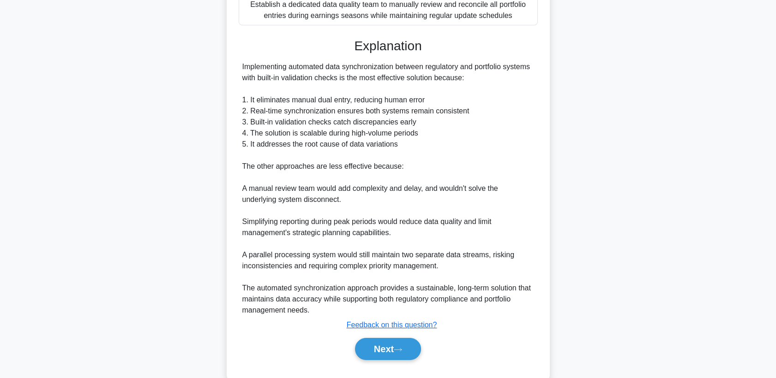
scroll to position [357, 0]
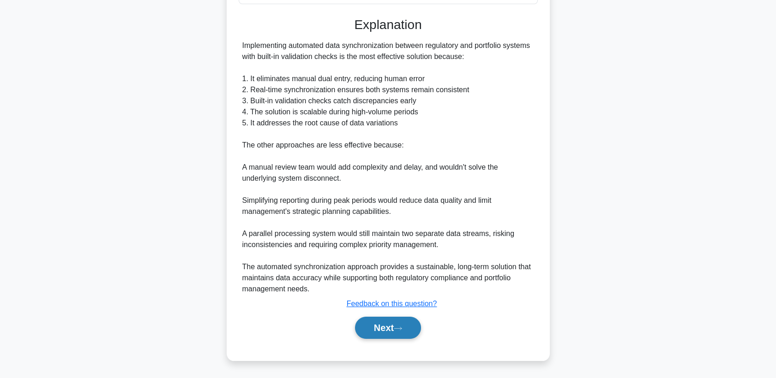
click at [368, 326] on button "Next" at bounding box center [388, 328] width 66 height 22
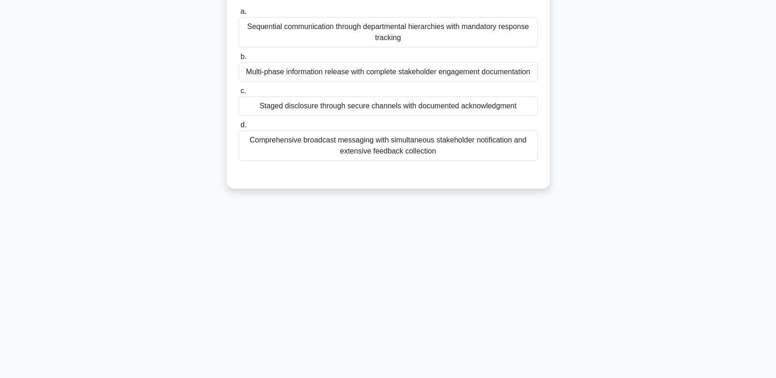
scroll to position [0, 0]
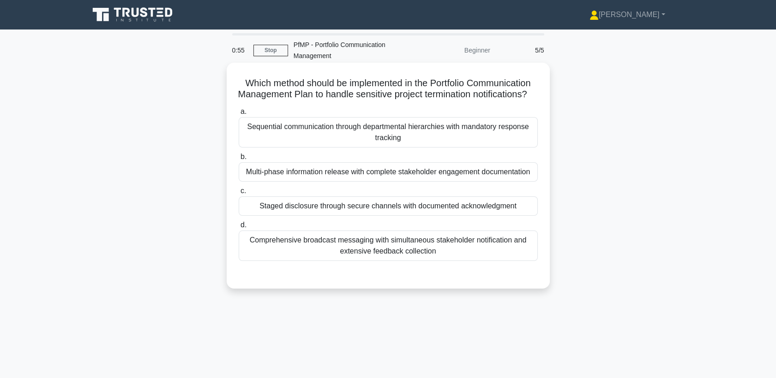
click at [473, 216] on div "Staged disclosure through secure channels with documented acknowledgment" at bounding box center [388, 206] width 299 height 19
click at [239, 194] on input "c. Staged disclosure through secure channels with documented acknowledgment" at bounding box center [239, 191] width 0 height 6
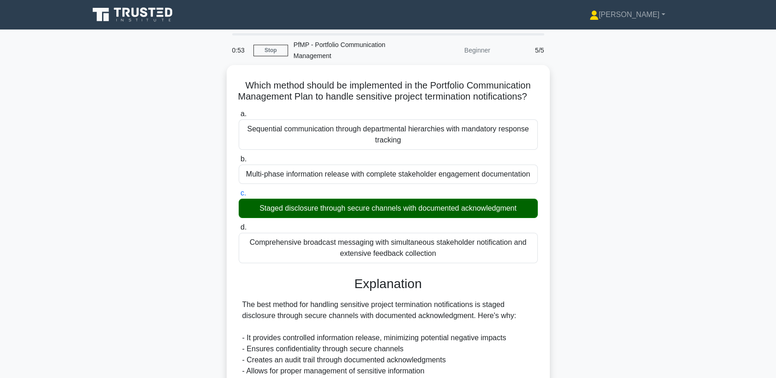
scroll to position [102, 0]
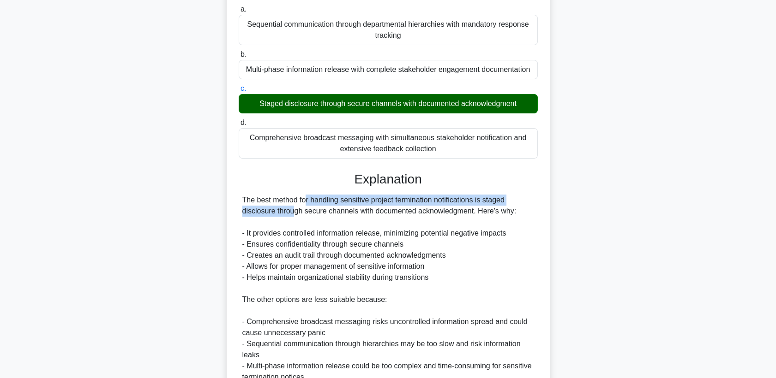
drag, startPoint x: 246, startPoint y: 211, endPoint x: 504, endPoint y: 210, distance: 258.0
click at [504, 210] on div "The best method for handling sensitive project termination notifications is sta…" at bounding box center [388, 306] width 292 height 222
drag, startPoint x: 304, startPoint y: 223, endPoint x: 509, endPoint y: 223, distance: 205.4
click at [509, 223] on div "The best method for handling sensitive project termination notifications is sta…" at bounding box center [388, 306] width 292 height 222
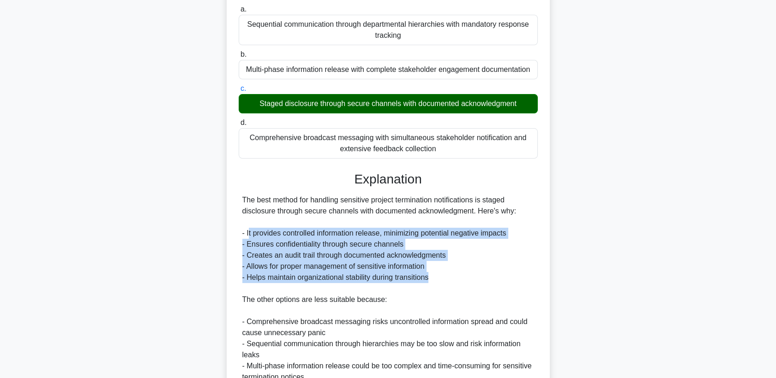
drag, startPoint x: 249, startPoint y: 245, endPoint x: 513, endPoint y: 284, distance: 266.4
click at [513, 284] on div "The best method for handling sensitive project termination notifications is sta…" at bounding box center [388, 306] width 292 height 222
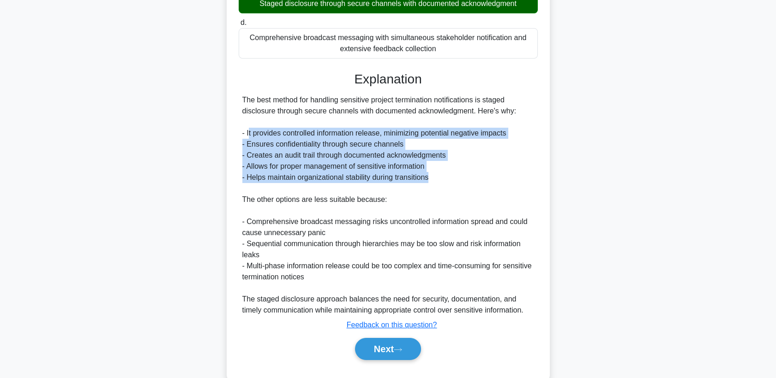
scroll to position [234, 0]
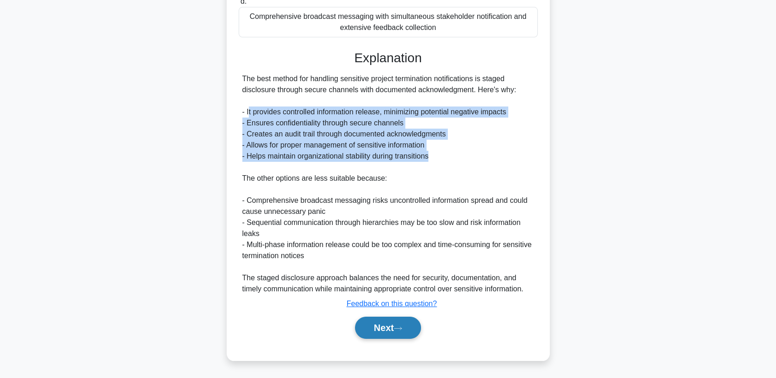
click at [380, 332] on button "Next" at bounding box center [388, 328] width 66 height 22
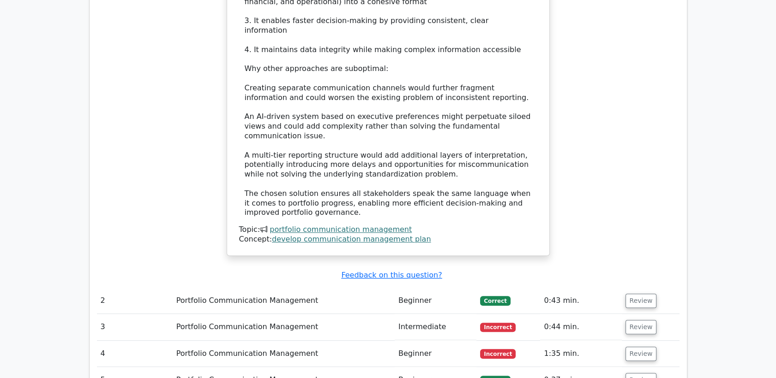
scroll to position [1025, 0]
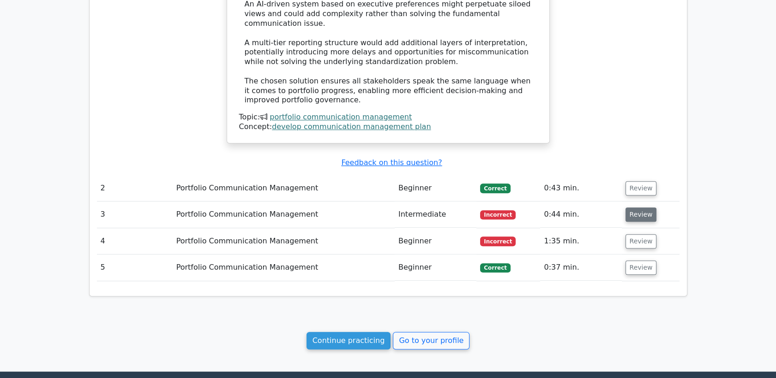
click at [633, 208] on button "Review" at bounding box center [640, 215] width 31 height 14
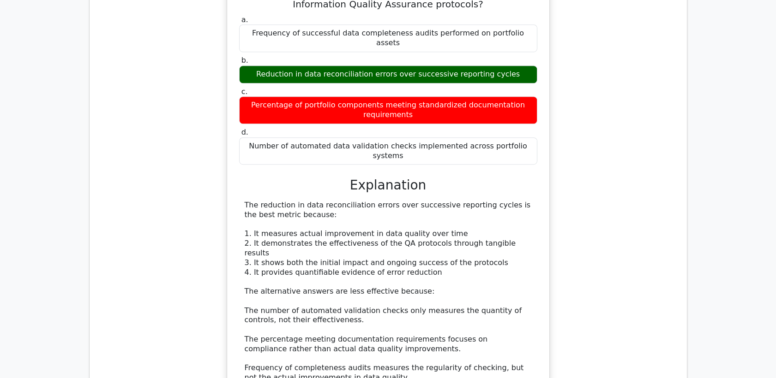
scroll to position [1538, 0]
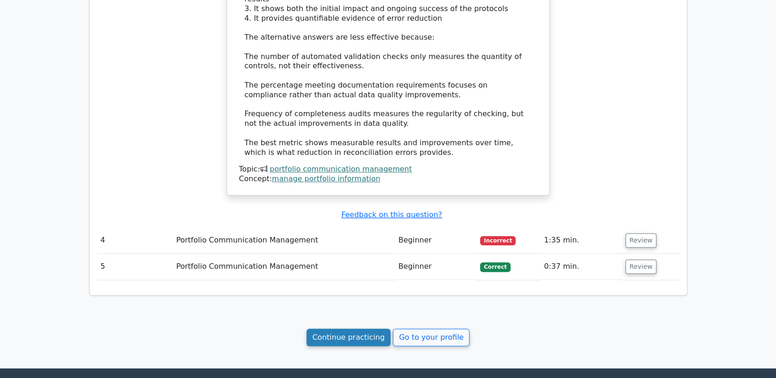
click at [342, 329] on link "Continue practicing" at bounding box center [348, 338] width 84 height 18
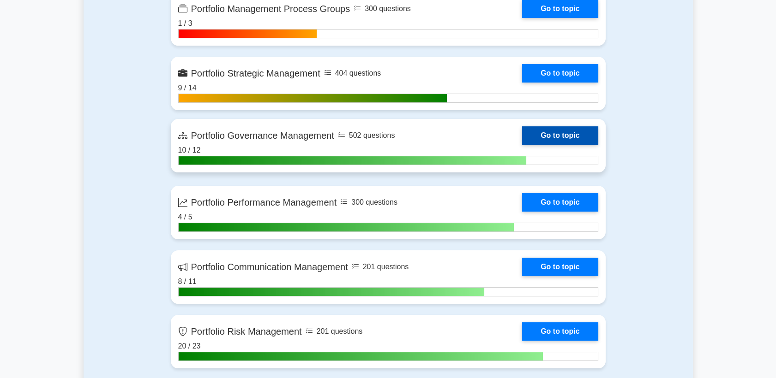
scroll to position [513, 0]
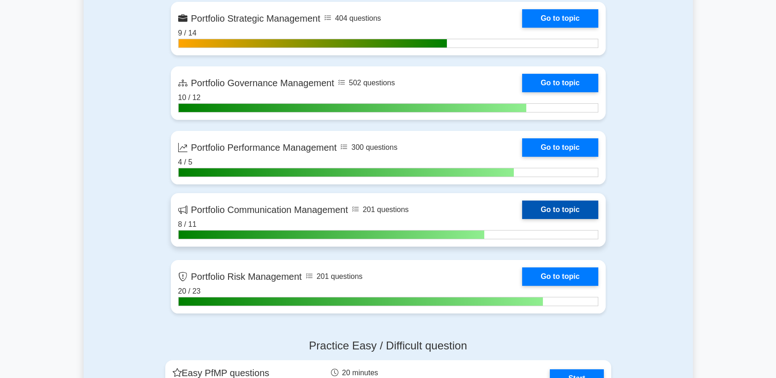
click at [543, 214] on link "Go to topic" at bounding box center [560, 210] width 76 height 18
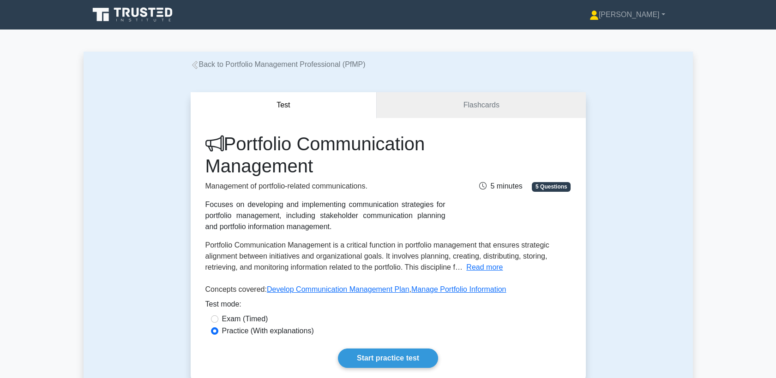
scroll to position [154, 0]
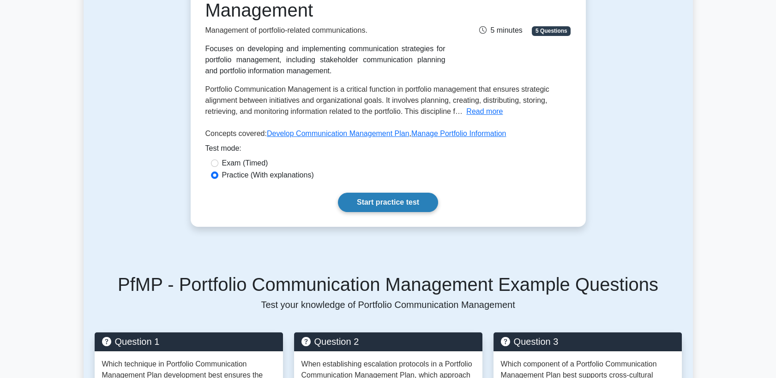
click at [367, 204] on link "Start practice test" at bounding box center [388, 202] width 100 height 19
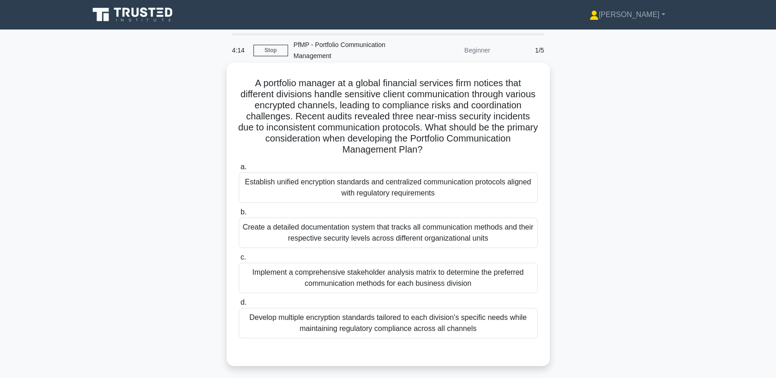
click at [482, 185] on div "Establish unified encryption standards and centralized communication protocols …" at bounding box center [388, 188] width 299 height 30
click at [239, 170] on input "a. Establish unified encryption standards and centralized communication protoco…" at bounding box center [239, 167] width 0 height 6
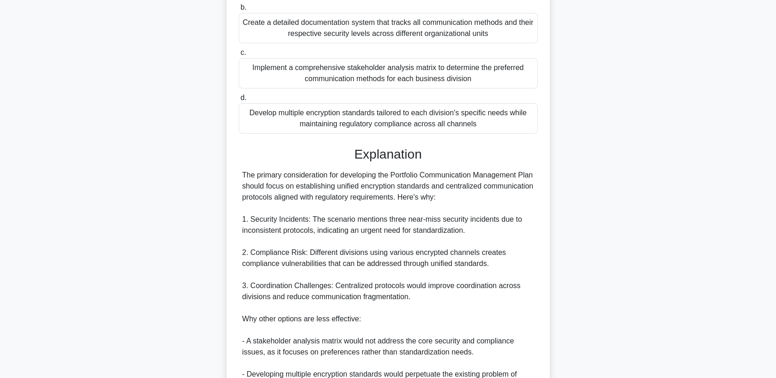
scroll to position [367, 0]
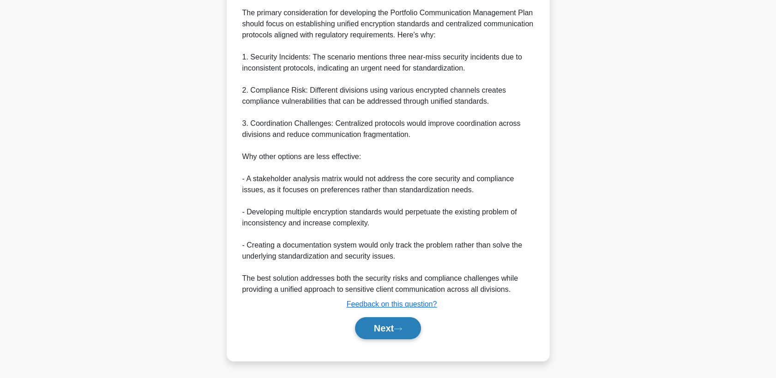
click at [373, 324] on button "Next" at bounding box center [388, 328] width 66 height 22
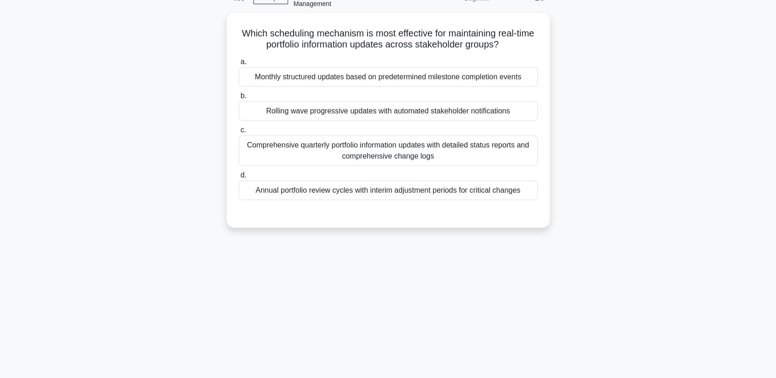
scroll to position [0, 0]
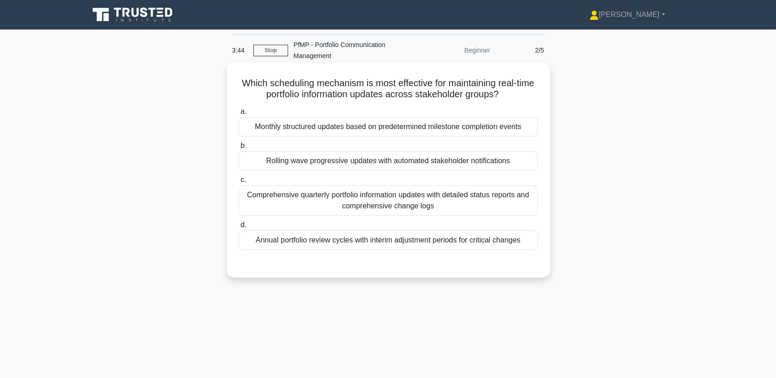
click at [462, 206] on div "Comprehensive quarterly portfolio information updates with detailed status repo…" at bounding box center [388, 201] width 299 height 30
click at [239, 183] on input "c. Comprehensive quarterly portfolio information updates with detailed status r…" at bounding box center [239, 180] width 0 height 6
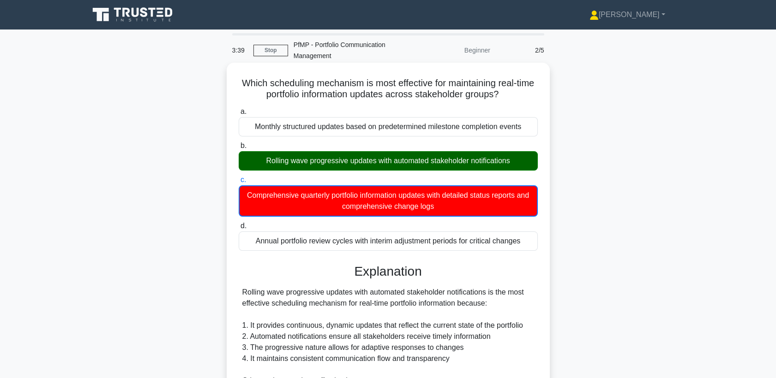
scroll to position [235, 0]
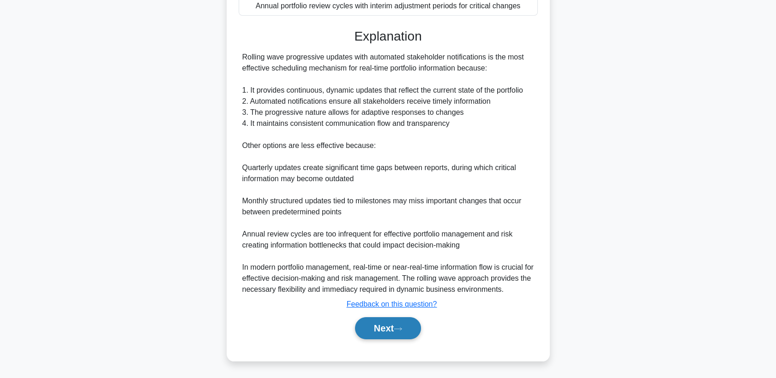
click at [376, 327] on button "Next" at bounding box center [388, 328] width 66 height 22
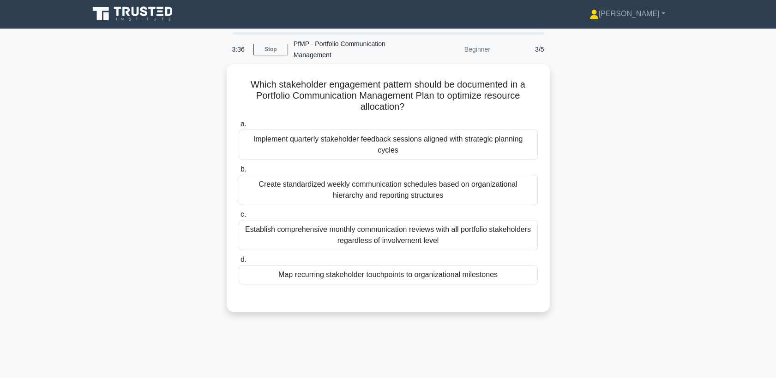
scroll to position [0, 0]
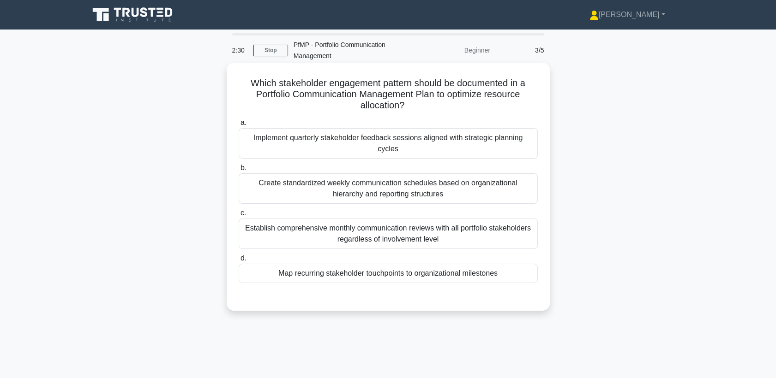
click at [484, 142] on div "Implement quarterly stakeholder feedback sessions aligned with strategic planni…" at bounding box center [388, 143] width 299 height 30
click at [239, 126] on input "a. Implement quarterly stakeholder feedback sessions aligned with strategic pla…" at bounding box center [239, 123] width 0 height 6
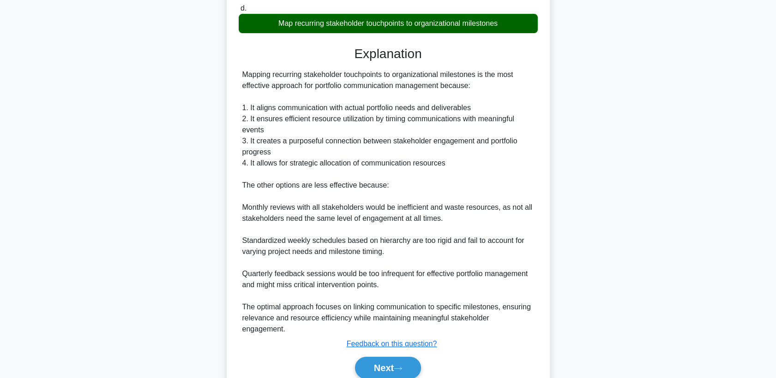
scroll to position [280, 0]
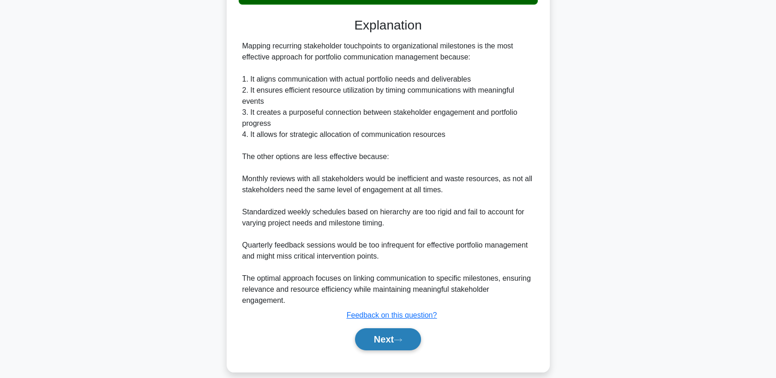
click at [369, 334] on button "Next" at bounding box center [388, 340] width 66 height 22
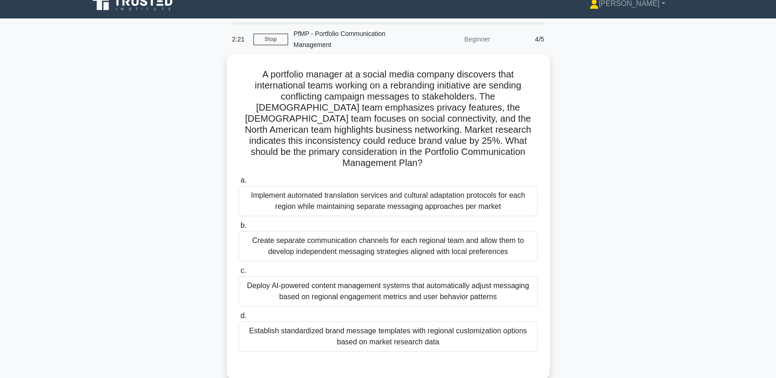
scroll to position [0, 0]
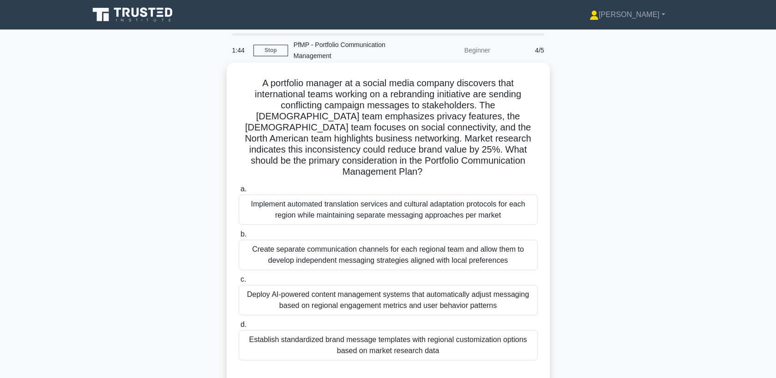
click at [391, 333] on div "Establish standardized brand message templates with regional customization opti…" at bounding box center [388, 345] width 299 height 30
click at [239, 328] on input "d. Establish standardized brand message templates with regional customization o…" at bounding box center [239, 325] width 0 height 6
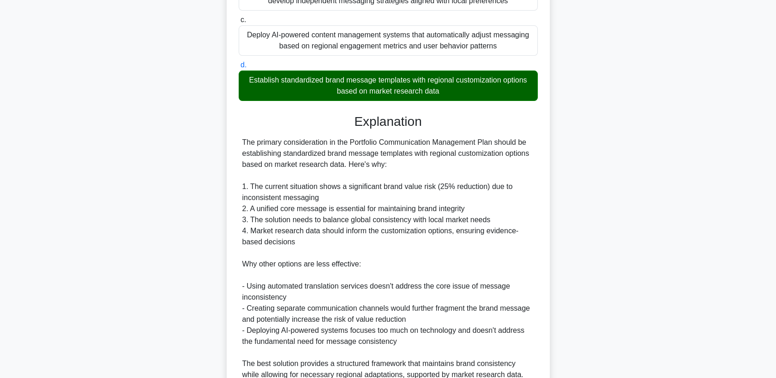
scroll to position [334, 0]
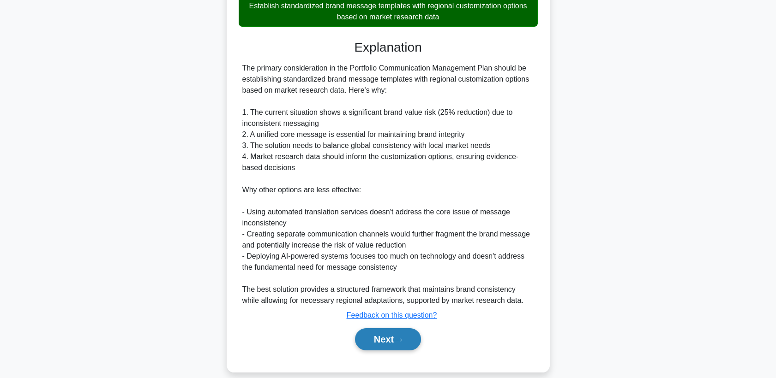
click at [390, 329] on button "Next" at bounding box center [388, 340] width 66 height 22
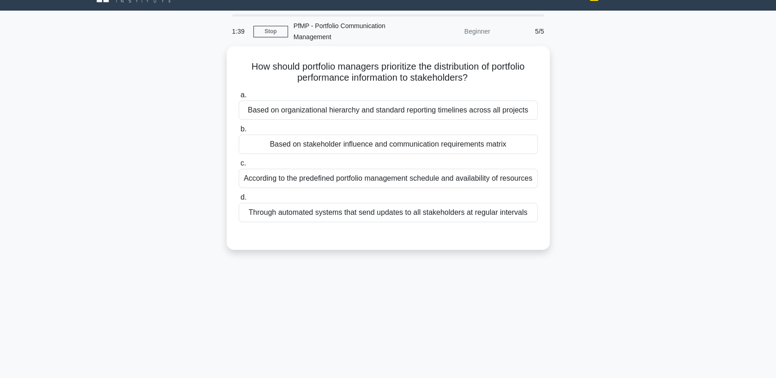
scroll to position [0, 0]
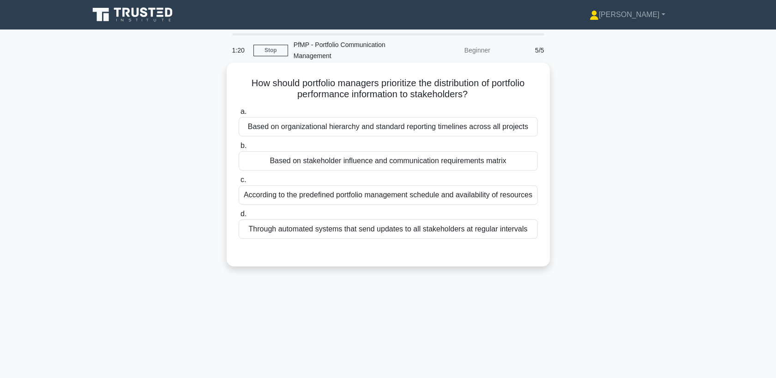
click at [488, 162] on div "Based on stakeholder influence and communication requirements matrix" at bounding box center [388, 160] width 299 height 19
click at [239, 149] on input "b. Based on stakeholder influence and communication requirements matrix" at bounding box center [239, 146] width 0 height 6
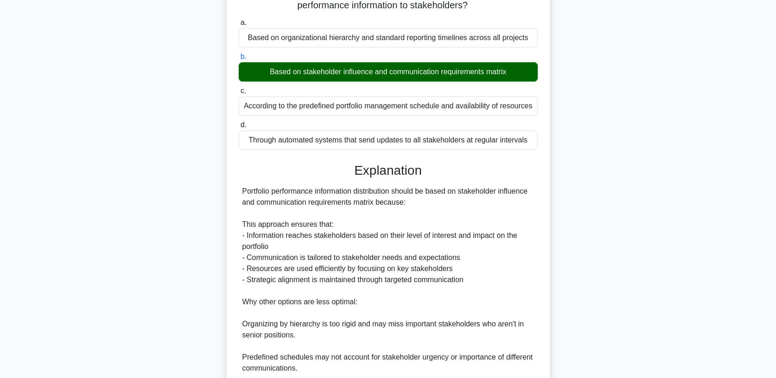
scroll to position [154, 0]
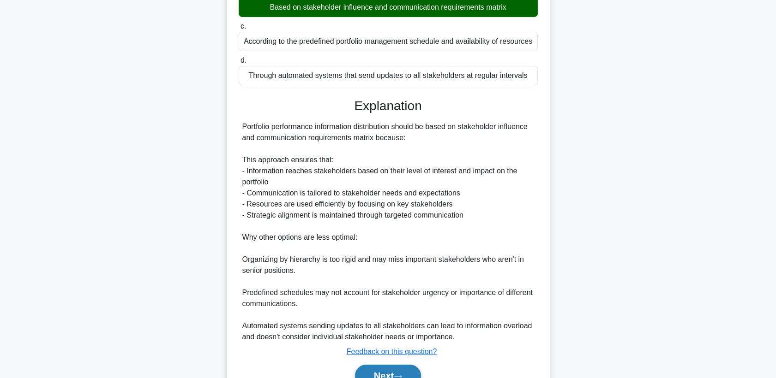
click at [383, 372] on button "Next" at bounding box center [388, 376] width 66 height 22
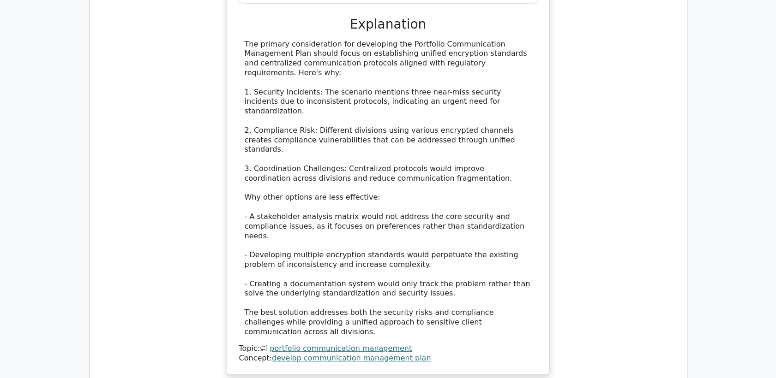
scroll to position [871, 0]
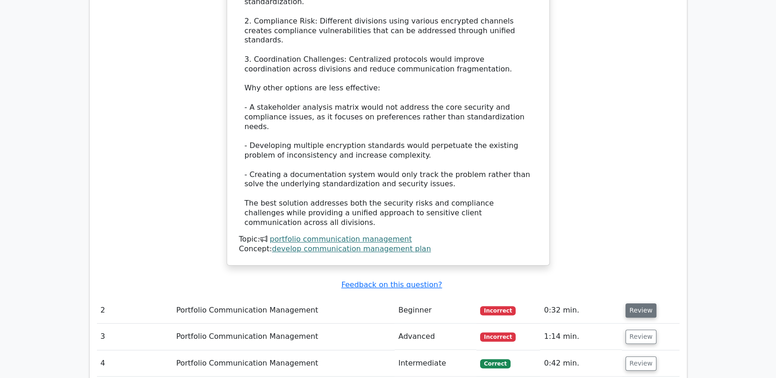
click at [636, 304] on button "Review" at bounding box center [640, 311] width 31 height 14
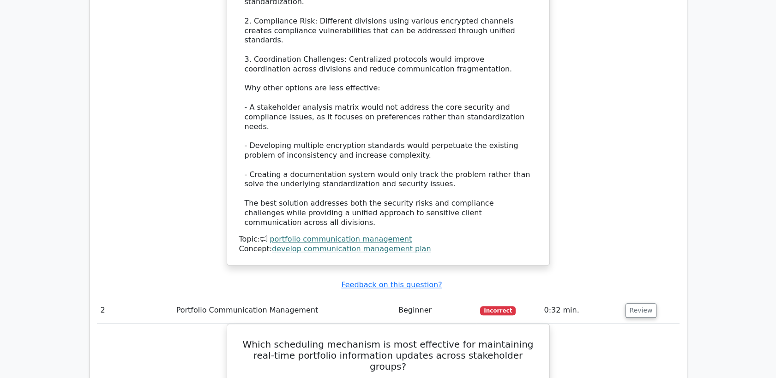
scroll to position [1025, 0]
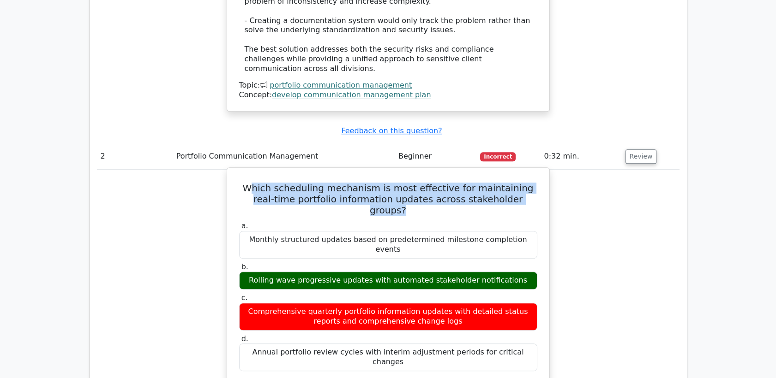
drag, startPoint x: 251, startPoint y: 127, endPoint x: 524, endPoint y: 142, distance: 273.1
click at [524, 183] on h5 "Which scheduling mechanism is most effective for maintaining real-time portfoli…" at bounding box center [388, 199] width 300 height 33
drag, startPoint x: 266, startPoint y: 172, endPoint x: 521, endPoint y: 172, distance: 254.7
click at [521, 231] on div "Monthly structured updates based on predetermined milestone completion events" at bounding box center [388, 245] width 298 height 28
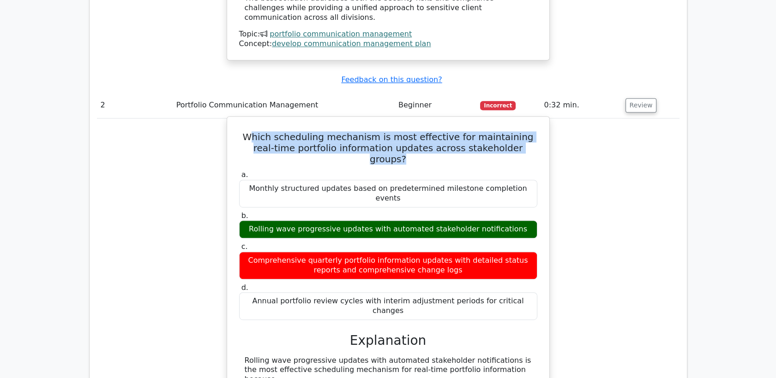
scroll to position [1128, 0]
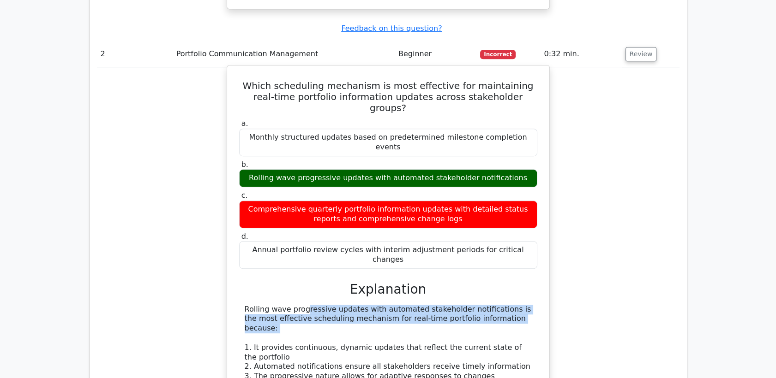
drag, startPoint x: 246, startPoint y: 220, endPoint x: 515, endPoint y: 236, distance: 268.6
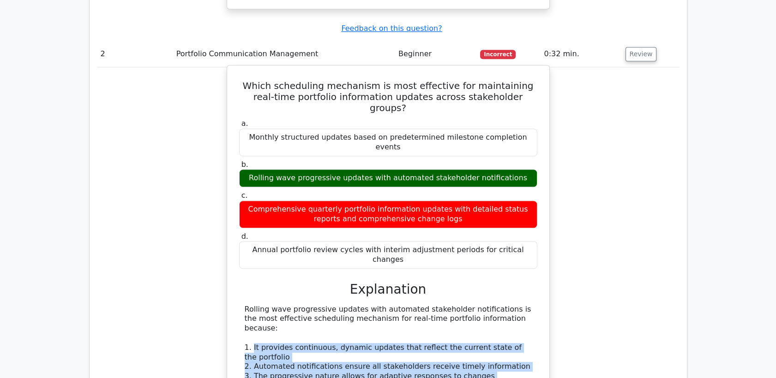
drag, startPoint x: 251, startPoint y: 249, endPoint x: 532, endPoint y: 275, distance: 281.3
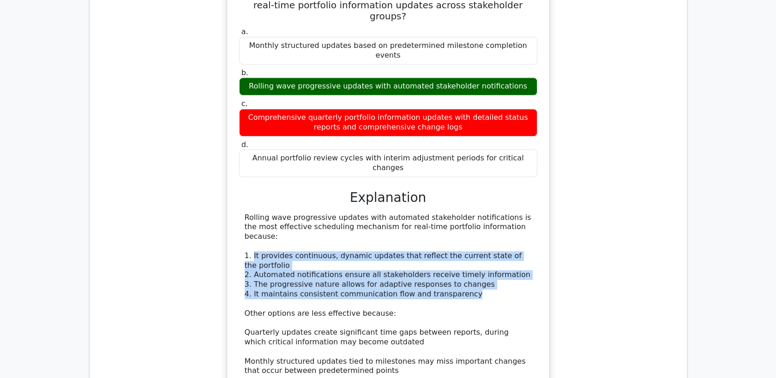
scroll to position [1230, 0]
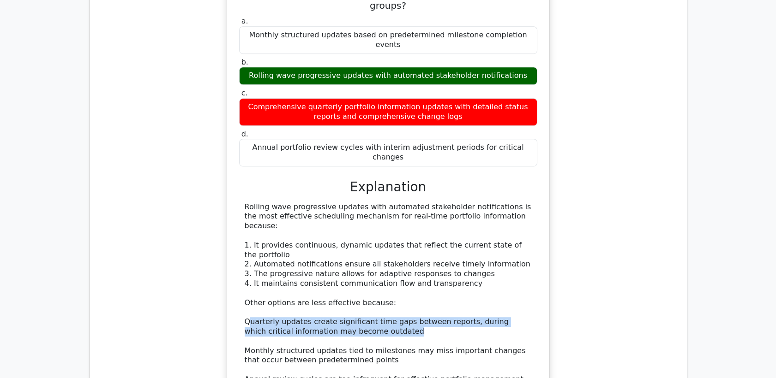
drag, startPoint x: 247, startPoint y: 216, endPoint x: 460, endPoint y: 221, distance: 212.8
click at [460, 221] on div "Rolling wave progressive updates with automated stakeholder notifications is th…" at bounding box center [388, 323] width 287 height 240
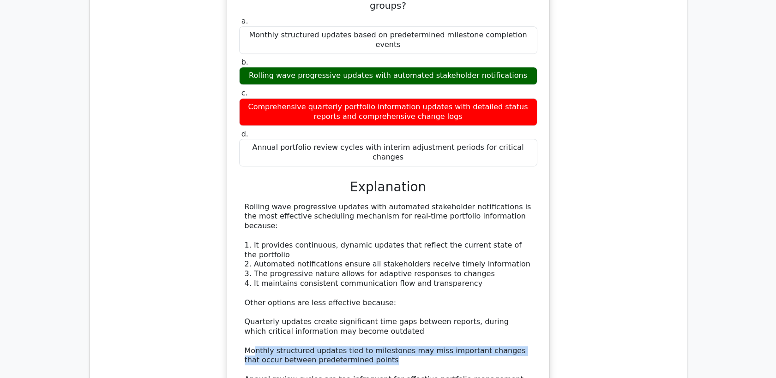
drag, startPoint x: 255, startPoint y: 244, endPoint x: 491, endPoint y: 249, distance: 235.9
click at [491, 249] on div "Rolling wave progressive updates with automated stakeholder notifications is th…" at bounding box center [388, 323] width 287 height 240
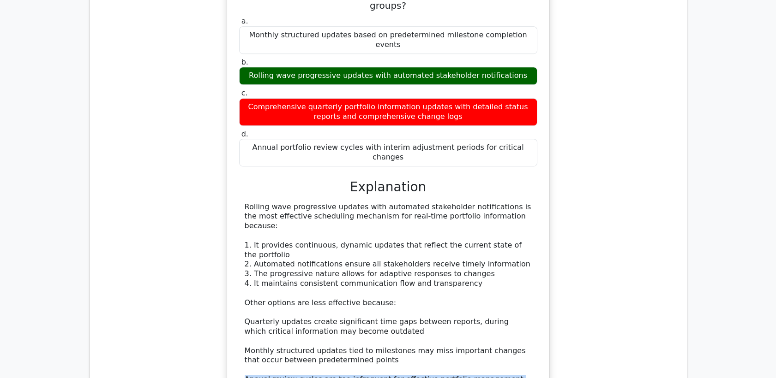
drag, startPoint x: 246, startPoint y: 274, endPoint x: 480, endPoint y: 279, distance: 234.0
click at [480, 279] on div "Rolling wave progressive updates with automated stakeholder notifications is th…" at bounding box center [388, 323] width 287 height 240
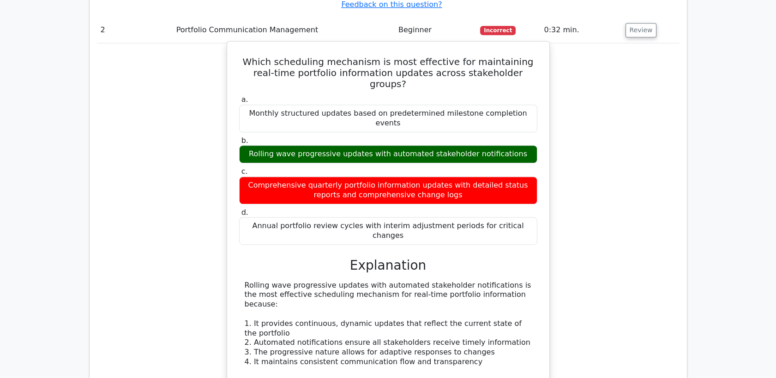
scroll to position [1125, 0]
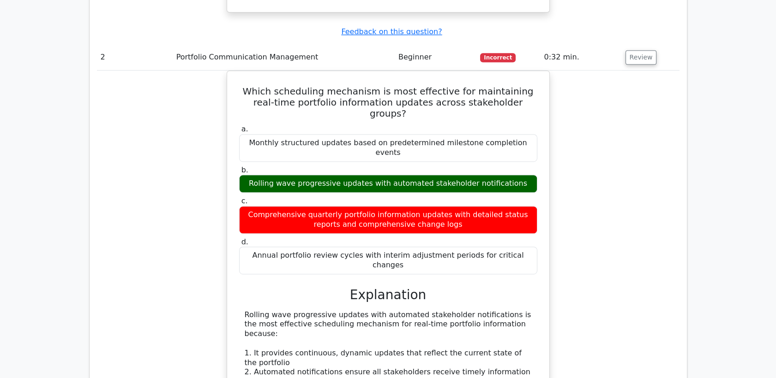
click at [589, 224] on div "Which scheduling mechanism is most effective for maintaining real-time portfoli…" at bounding box center [388, 335] width 582 height 529
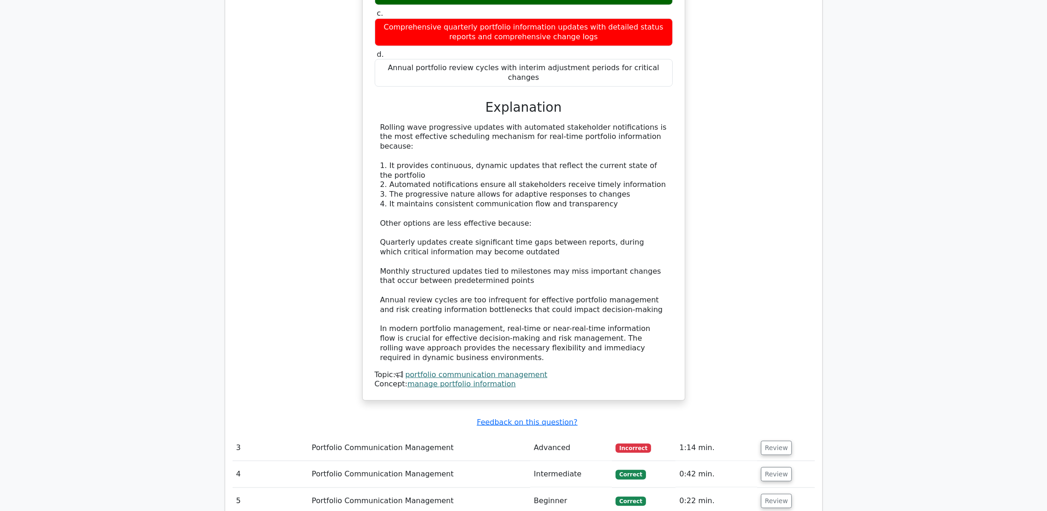
scroll to position [1401, 0]
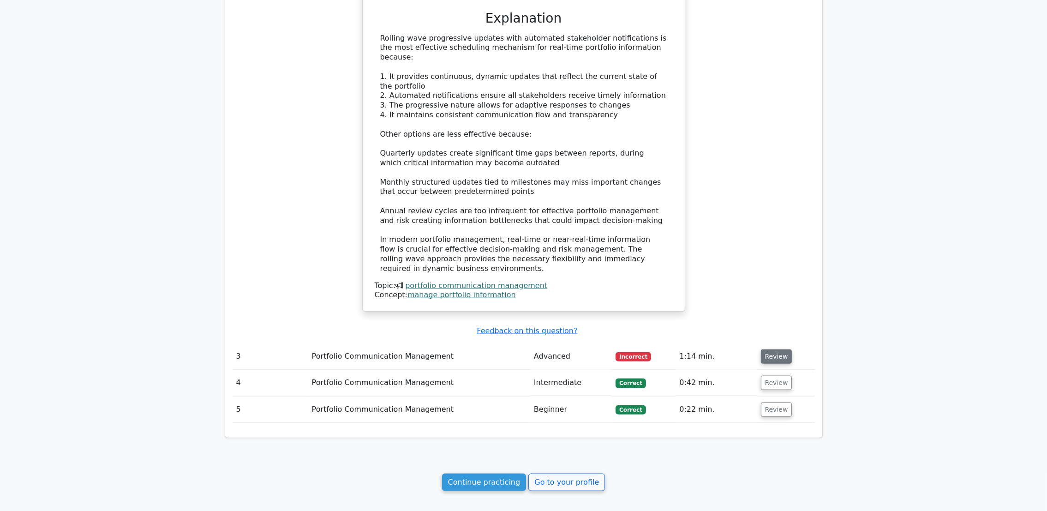
click at [766, 349] on button "Review" at bounding box center [776, 356] width 31 height 14
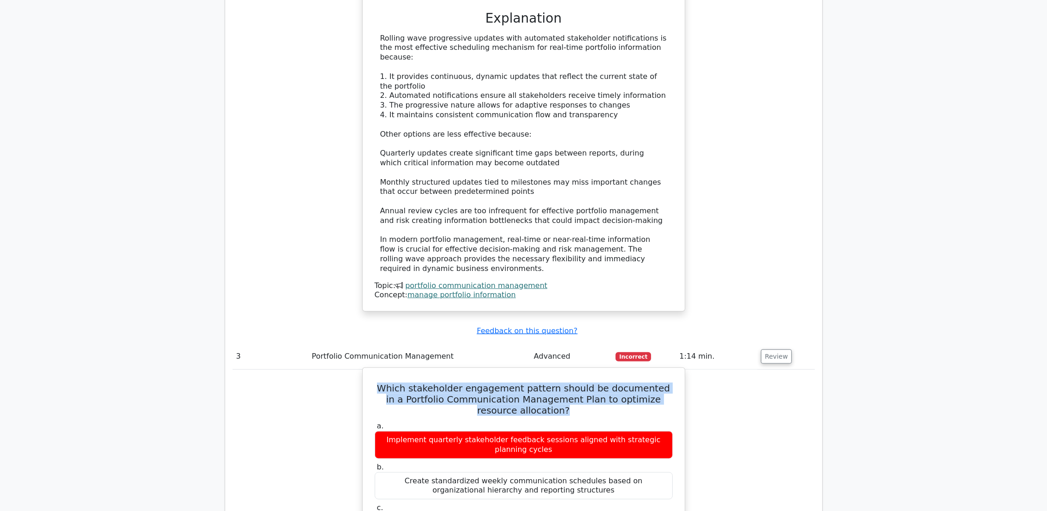
drag, startPoint x: 381, startPoint y: 268, endPoint x: 600, endPoint y: 293, distance: 220.1
click at [600, 378] on h5 "Which stakeholder engagement pattern should be documented in a Portfolio Commun…" at bounding box center [524, 399] width 300 height 33
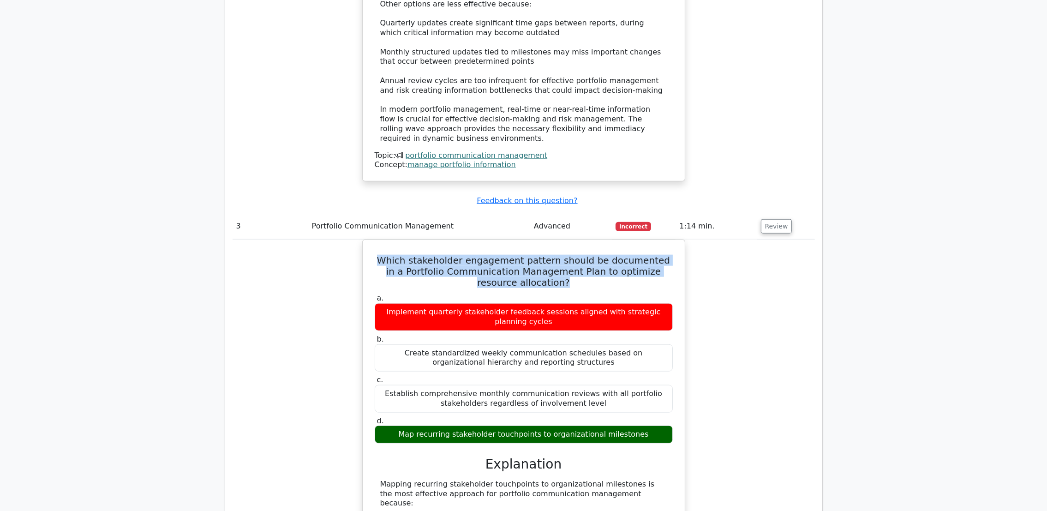
scroll to position [1540, 0]
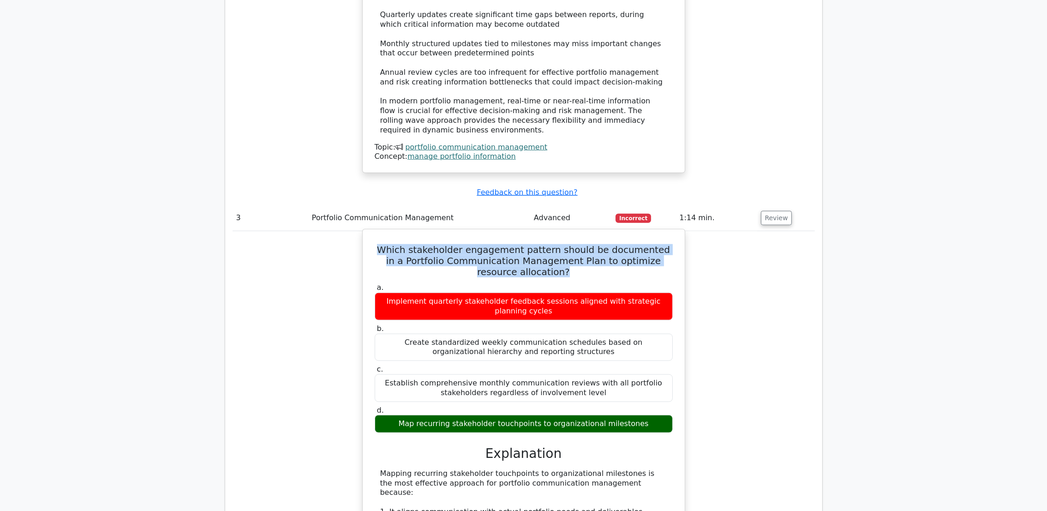
drag, startPoint x: 383, startPoint y: 359, endPoint x: 657, endPoint y: 367, distance: 274.2
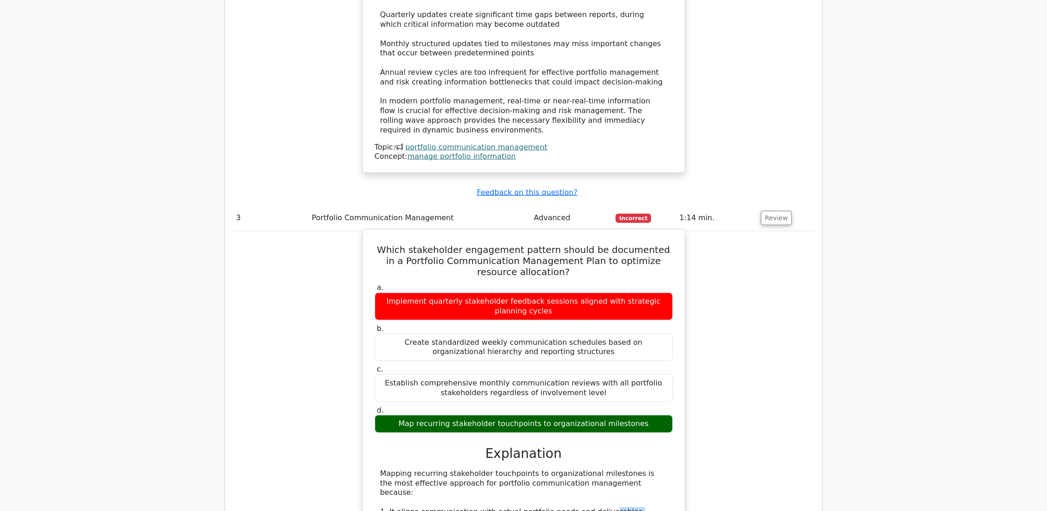
drag, startPoint x: 452, startPoint y: 394, endPoint x: 589, endPoint y: 393, distance: 137.1
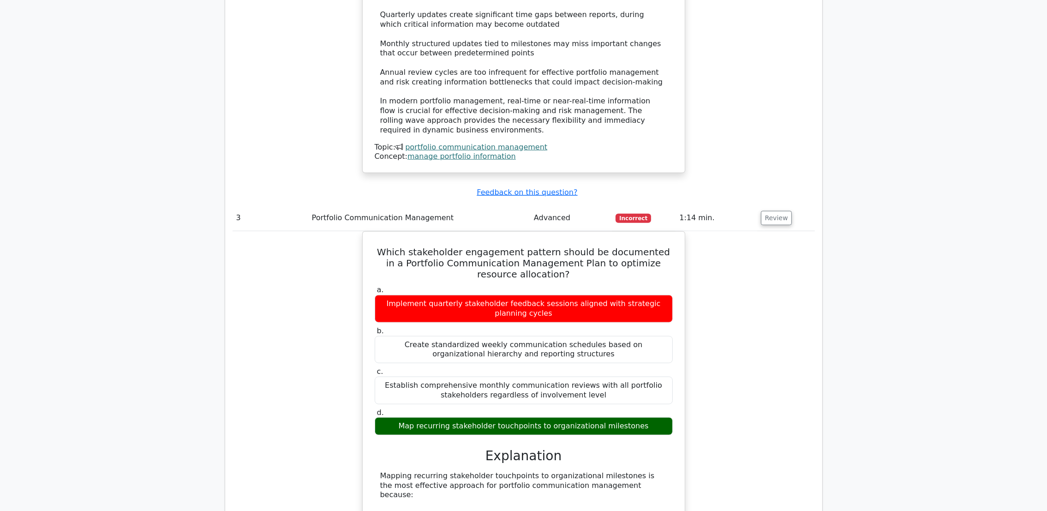
click at [775, 378] on div "Which stakeholder engagement pattern should be documented in a Portfolio Commun…" at bounding box center [524, 500] width 582 height 539
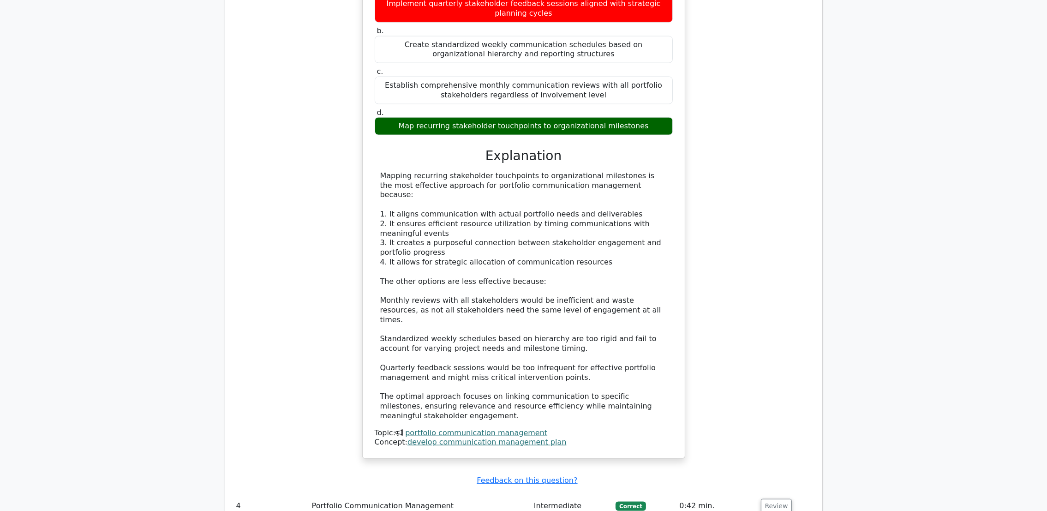
scroll to position [1886, 0]
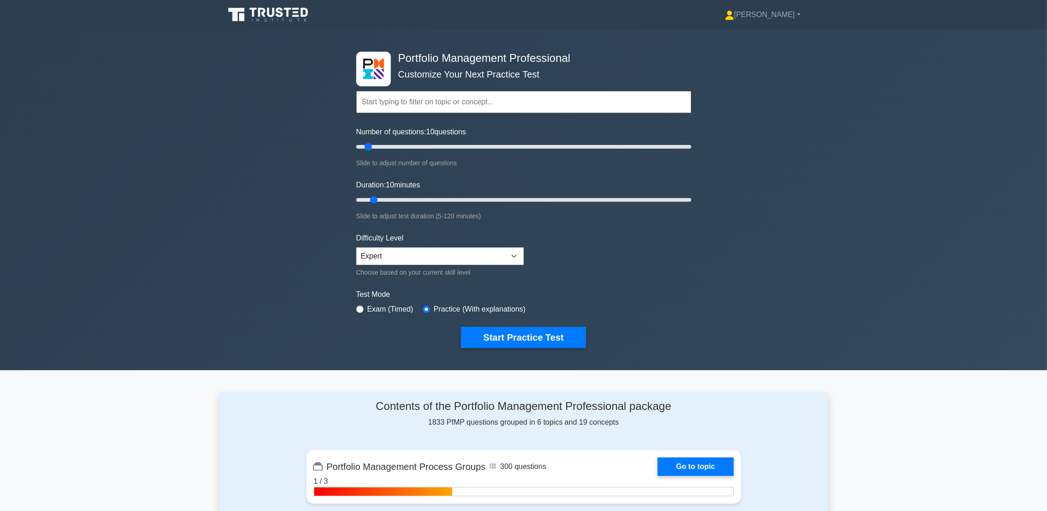
scroll to position [69, 0]
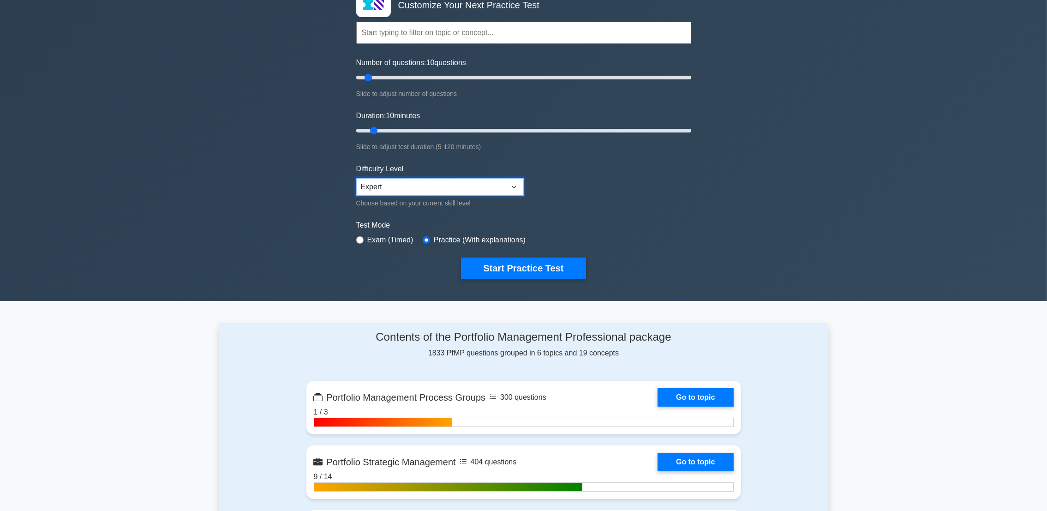
click at [448, 191] on select "Beginner Intermediate Expert" at bounding box center [440, 187] width 168 height 18
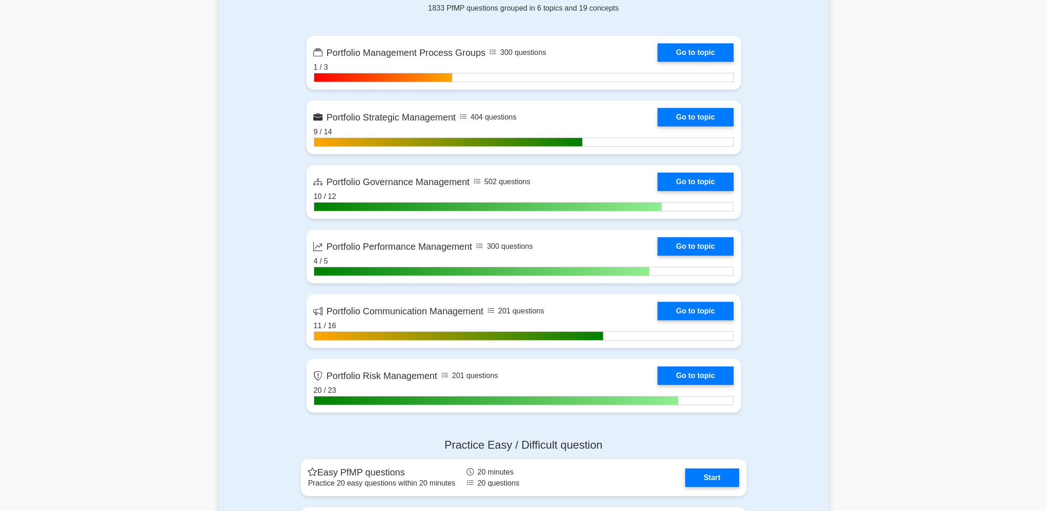
scroll to position [415, 0]
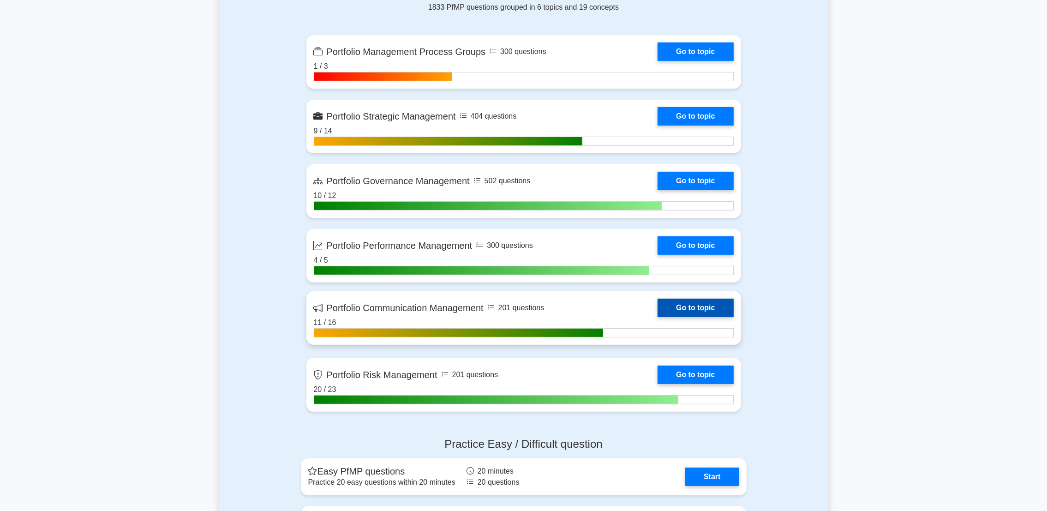
click at [705, 307] on link "Go to topic" at bounding box center [696, 308] width 76 height 18
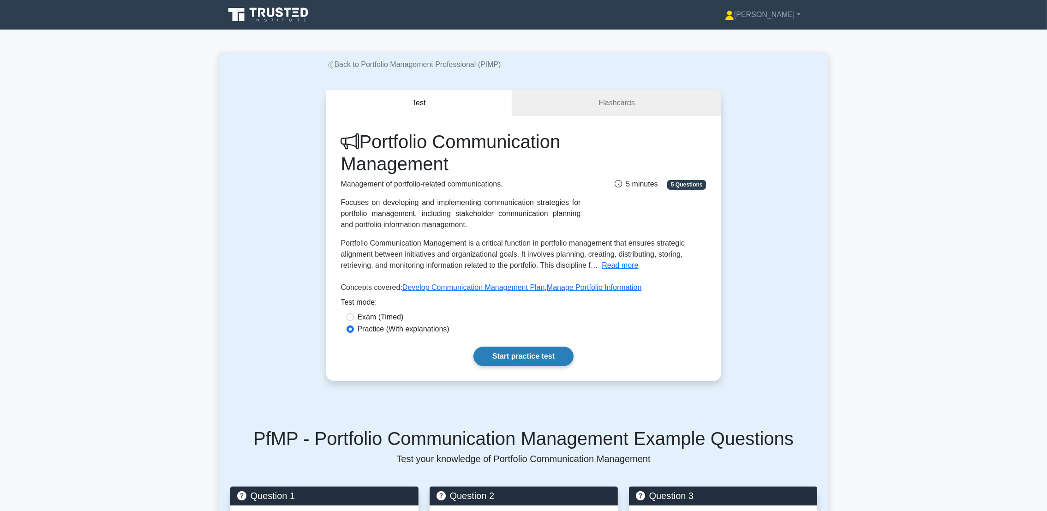
click at [502, 352] on link "Start practice test" at bounding box center [523, 356] width 100 height 19
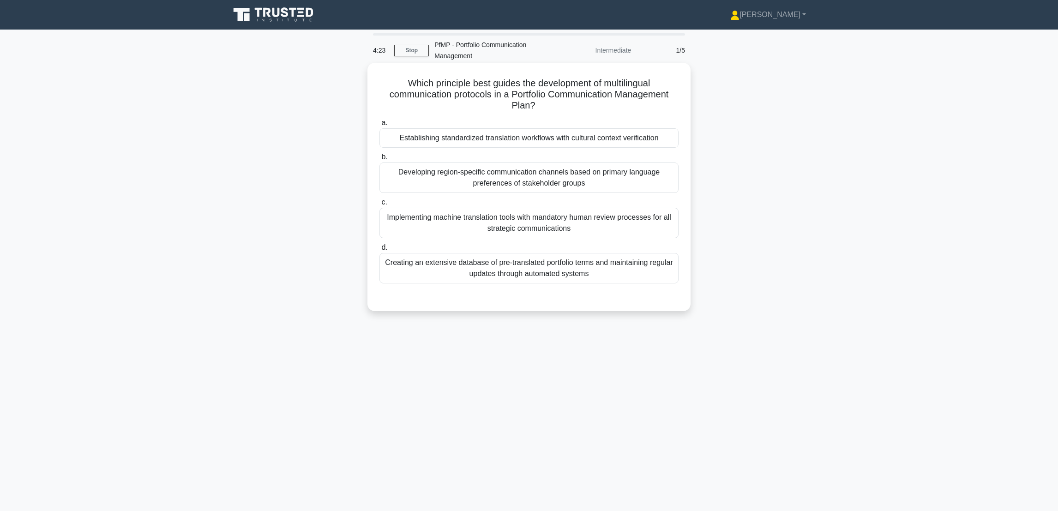
click at [619, 142] on div "Establishing standardized translation workflows with cultural context verificat…" at bounding box center [528, 137] width 299 height 19
click at [379, 126] on input "a. Establishing standardized translation workflows with cultural context verifi…" at bounding box center [379, 123] width 0 height 6
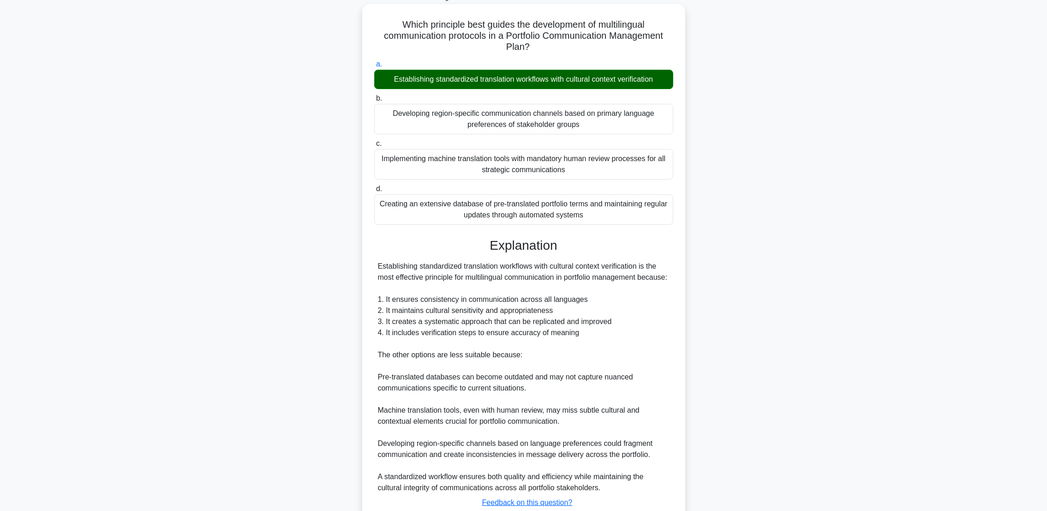
scroll to position [137, 0]
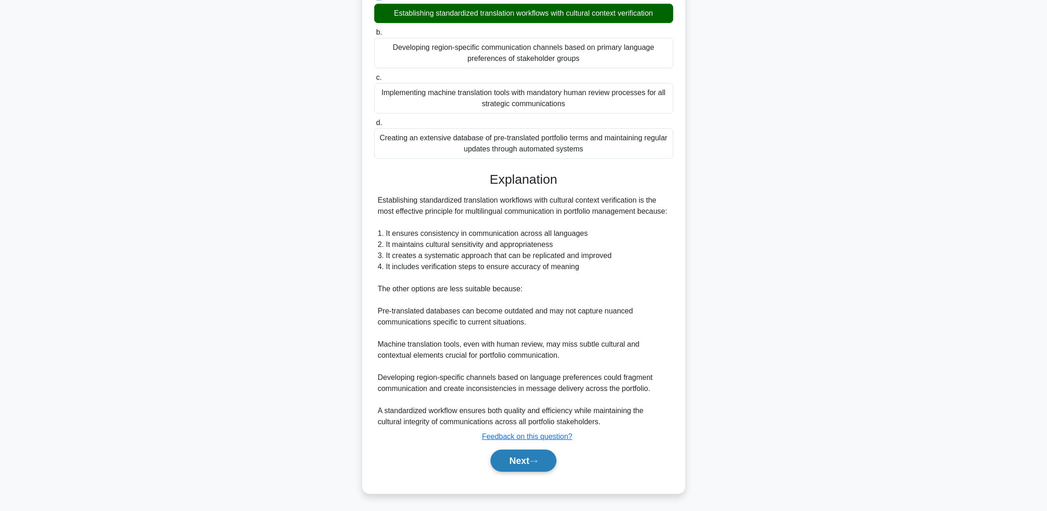
click at [523, 459] on button "Next" at bounding box center [524, 460] width 66 height 22
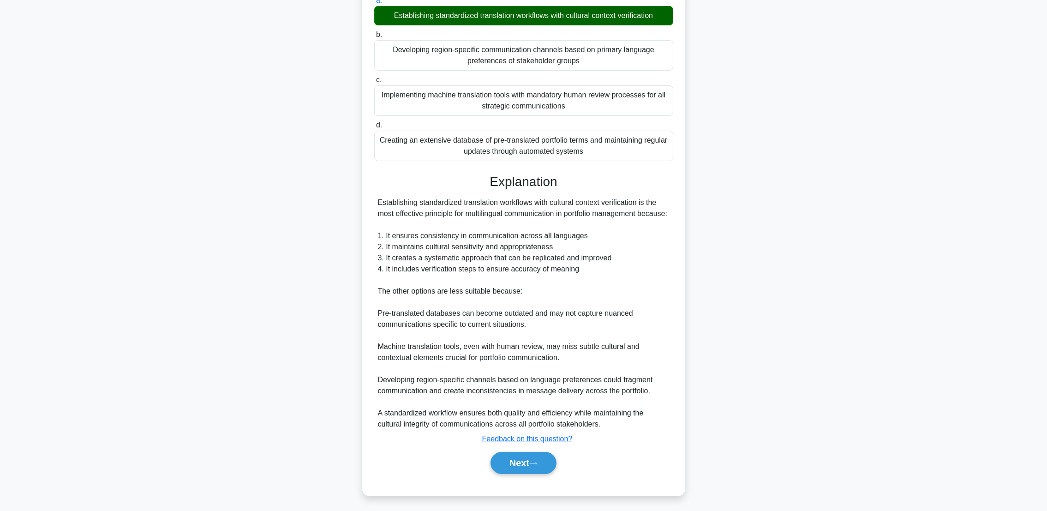
scroll to position [0, 0]
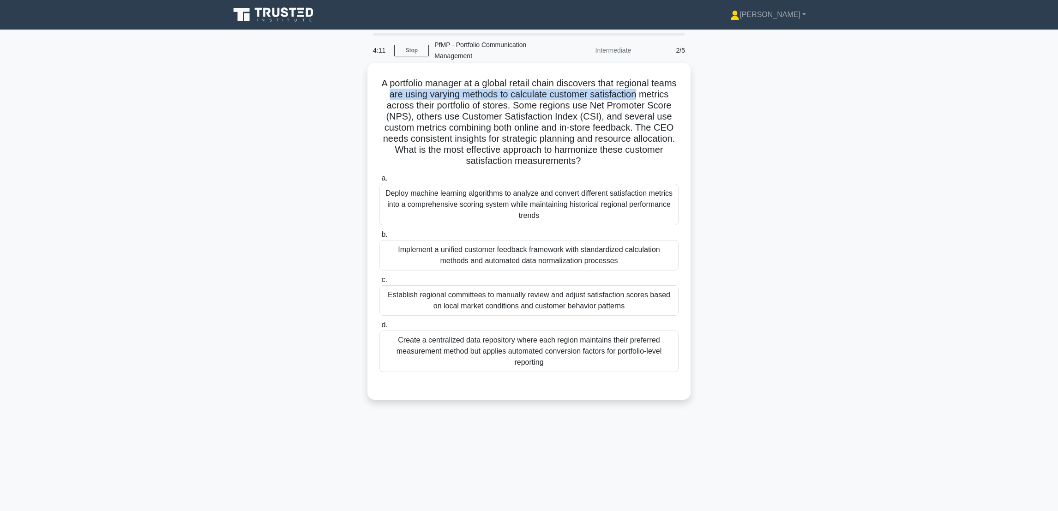
drag, startPoint x: 419, startPoint y: 96, endPoint x: 667, endPoint y: 97, distance: 248.3
click at [667, 97] on h5 "A portfolio manager at a global retail chain discovers that regional teams are …" at bounding box center [528, 123] width 301 height 90
click at [635, 266] on div "Implement a unified customer feedback framework with standardized calculation m…" at bounding box center [528, 255] width 299 height 30
click at [379, 238] on input "b. Implement a unified customer feedback framework with standardized calculatio…" at bounding box center [379, 235] width 0 height 6
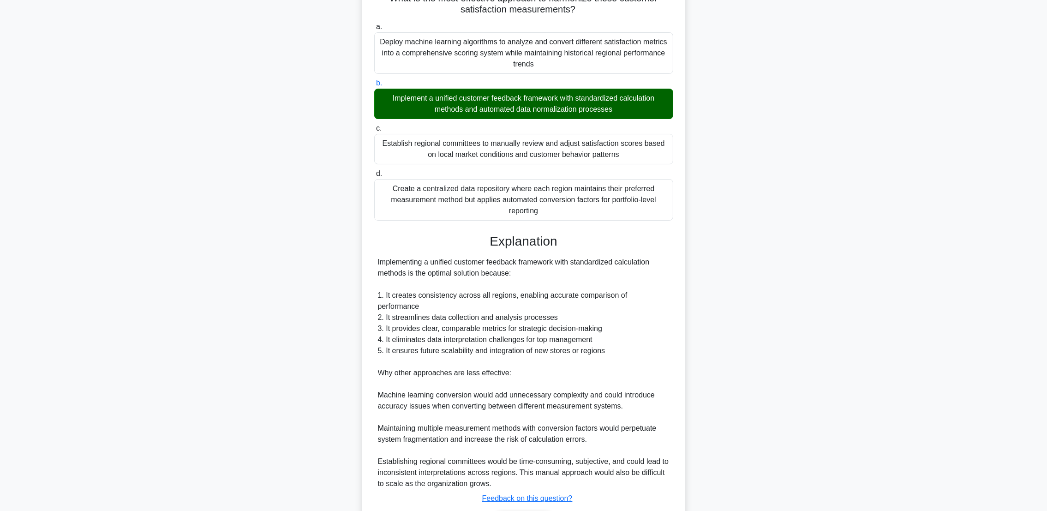
scroll to position [203, 0]
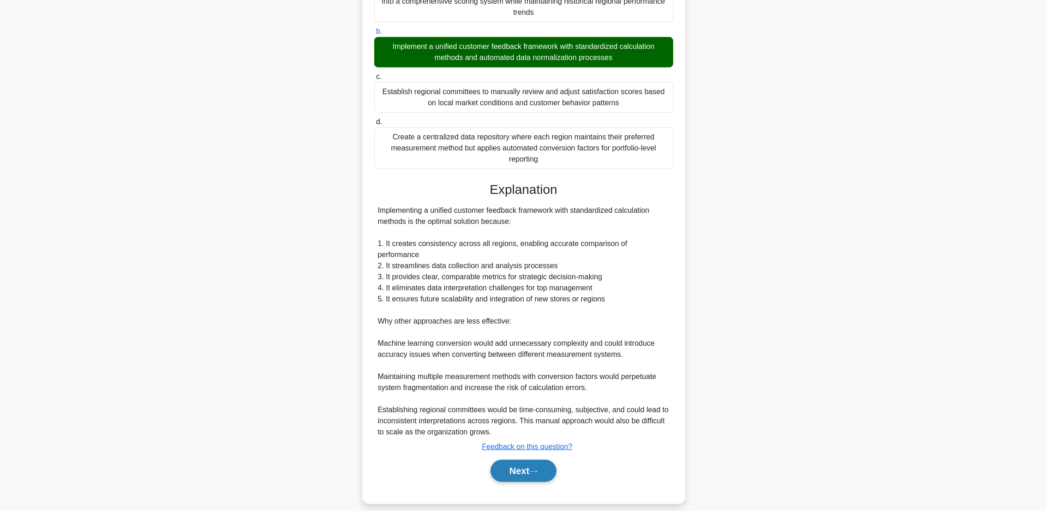
click at [522, 460] on button "Next" at bounding box center [524, 471] width 66 height 22
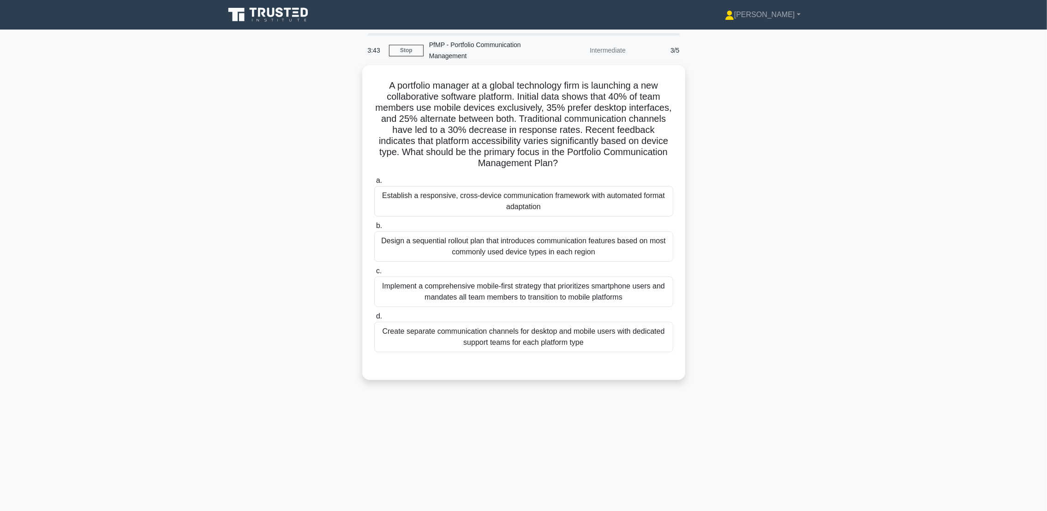
scroll to position [0, 0]
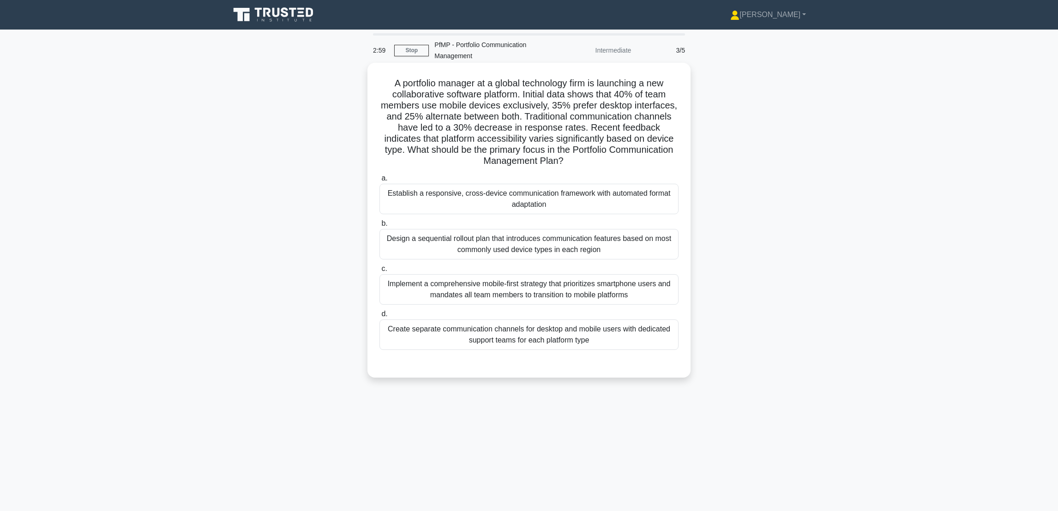
click at [635, 194] on div "Establish a responsive, cross-device communication framework with automated for…" at bounding box center [528, 199] width 299 height 30
click at [379, 181] on input "a. Establish a responsive, cross-device communication framework with automated …" at bounding box center [379, 178] width 0 height 6
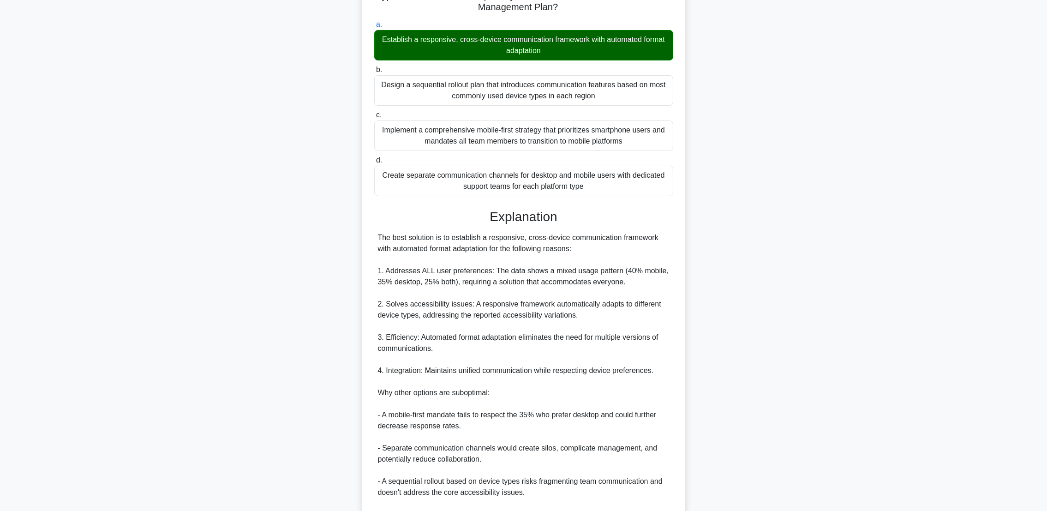
scroll to position [258, 0]
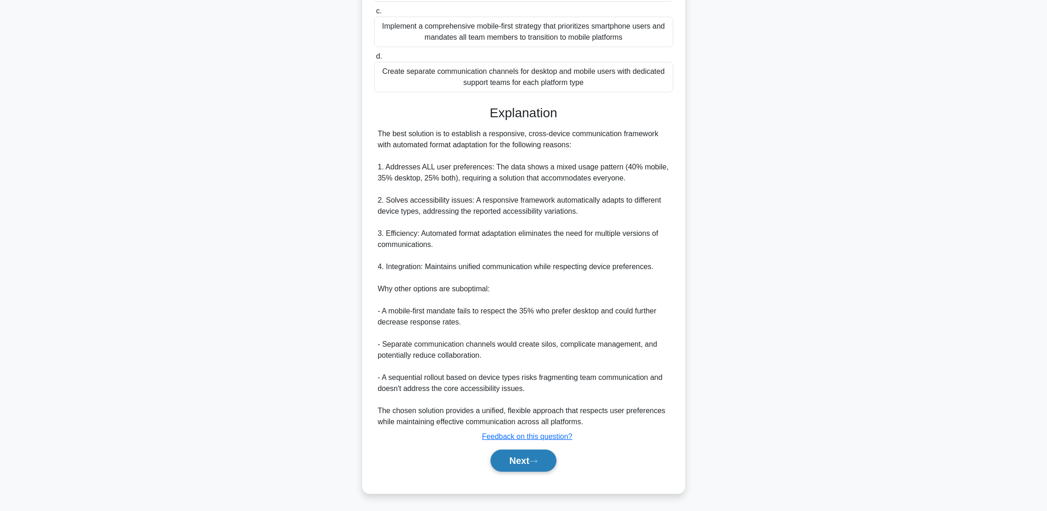
click at [508, 469] on button "Next" at bounding box center [524, 460] width 66 height 22
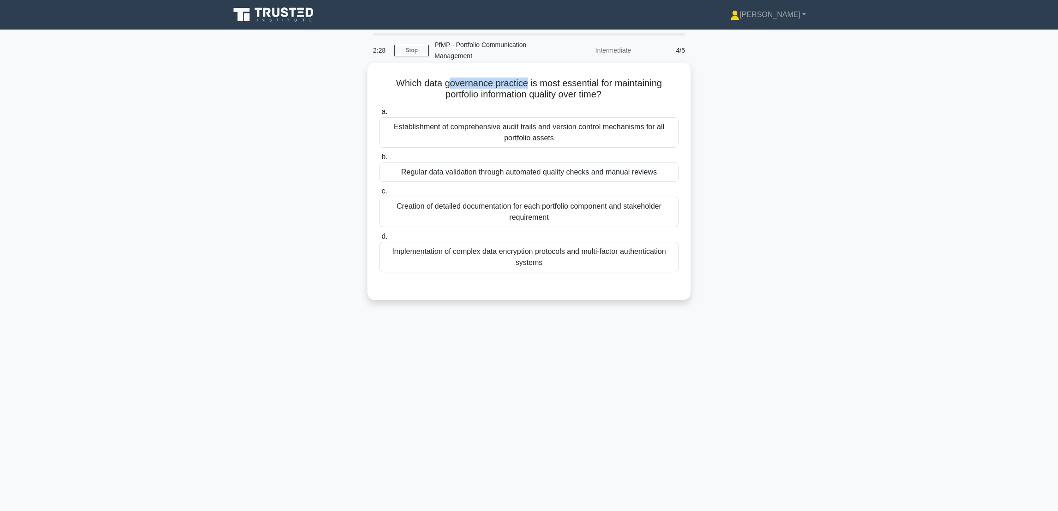
drag, startPoint x: 445, startPoint y: 85, endPoint x: 526, endPoint y: 85, distance: 80.8
click at [526, 85] on h5 "Which data governance practice is most essential for maintaining portfolio info…" at bounding box center [528, 89] width 301 height 23
drag, startPoint x: 526, startPoint y: 85, endPoint x: 597, endPoint y: 97, distance: 72.5
click at [597, 97] on h5 "Which data governance practice is most essential for maintaining portfolio info…" at bounding box center [528, 89] width 301 height 23
click at [506, 171] on div "Regular data validation through automated quality checks and manual reviews" at bounding box center [528, 171] width 299 height 19
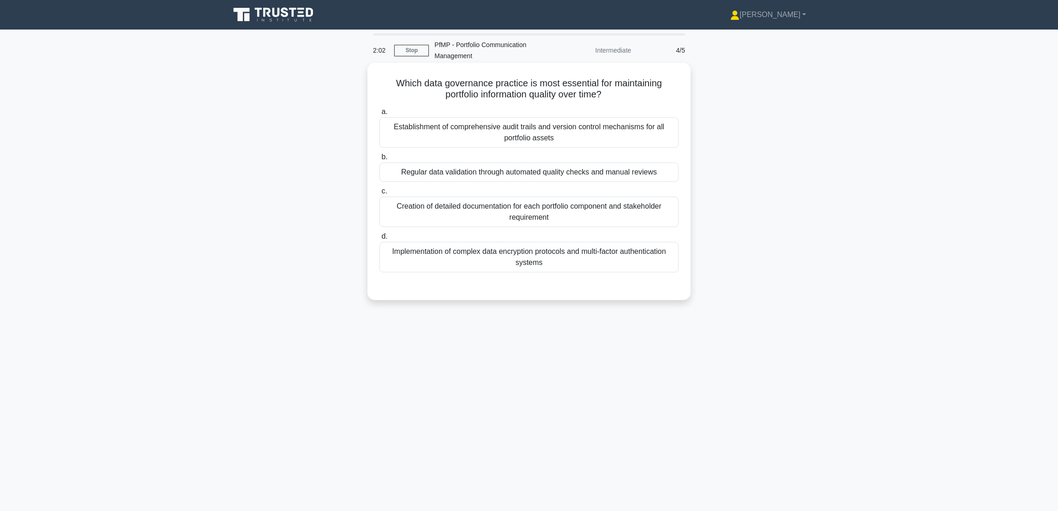
click at [379, 160] on input "b. Regular data validation through automated quality checks and manual reviews" at bounding box center [379, 157] width 0 height 6
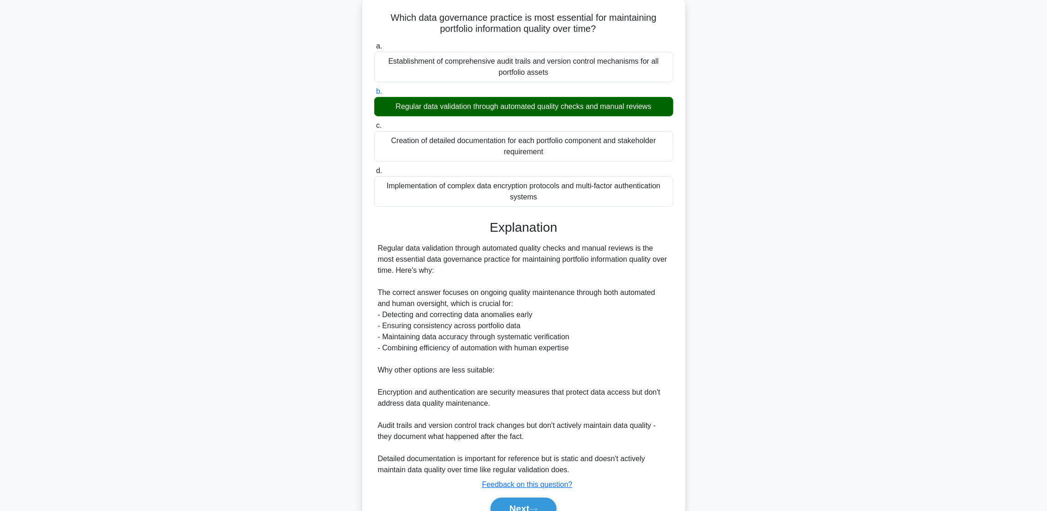
scroll to position [114, 0]
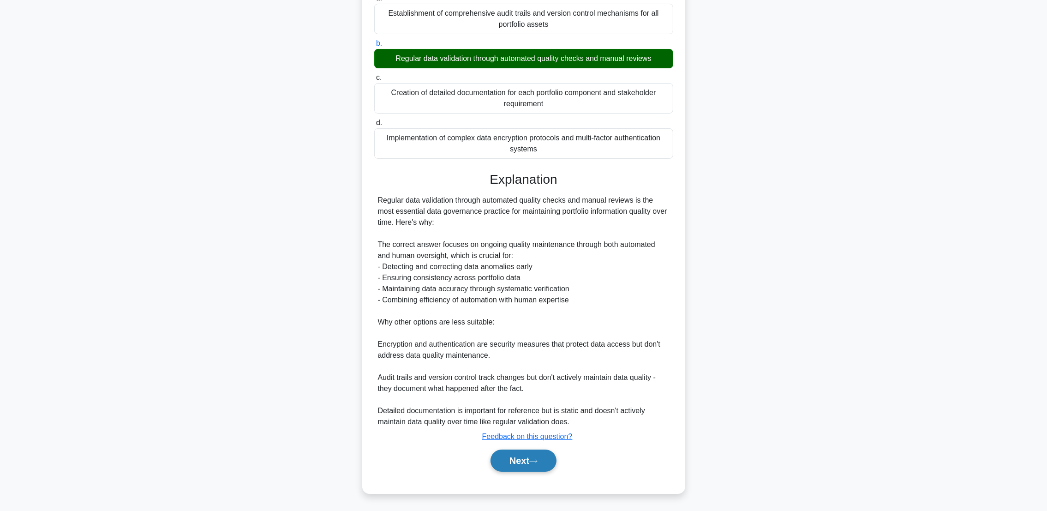
click at [513, 464] on button "Next" at bounding box center [524, 460] width 66 height 22
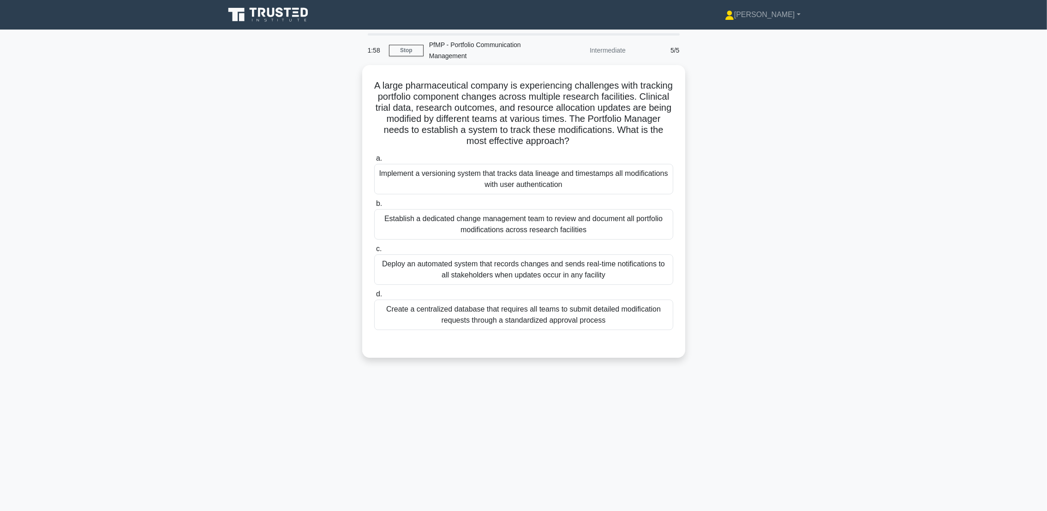
scroll to position [0, 0]
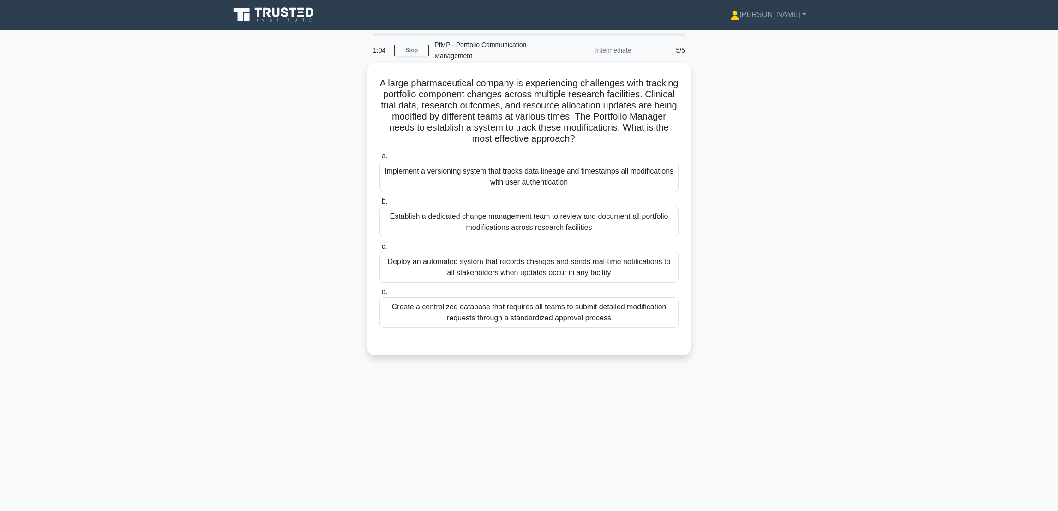
click at [563, 182] on div "Implement a versioning system that tracks data lineage and timestamps all modif…" at bounding box center [528, 177] width 299 height 30
click at [379, 159] on input "a. Implement a versioning system that tracks data lineage and timestamps all mo…" at bounding box center [379, 156] width 0 height 6
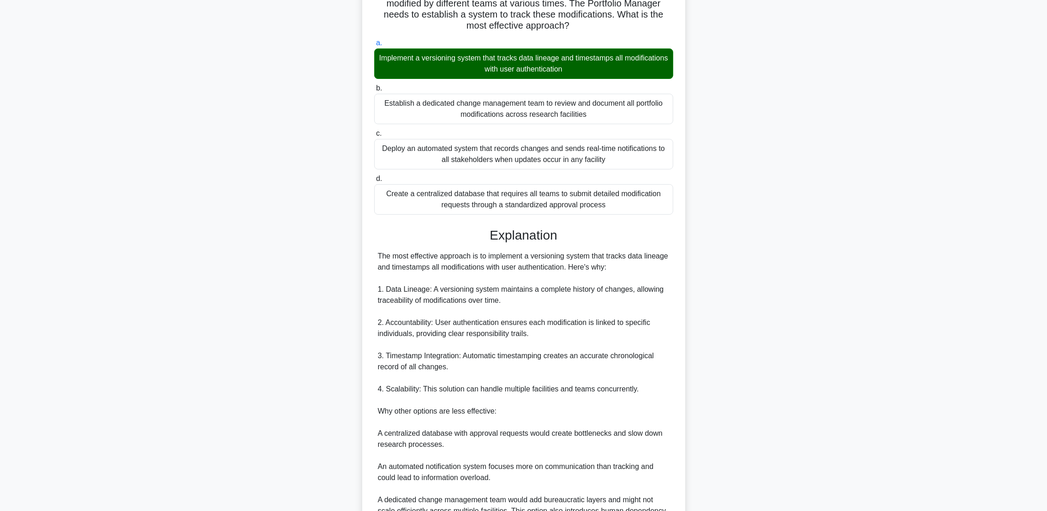
scroll to position [214, 0]
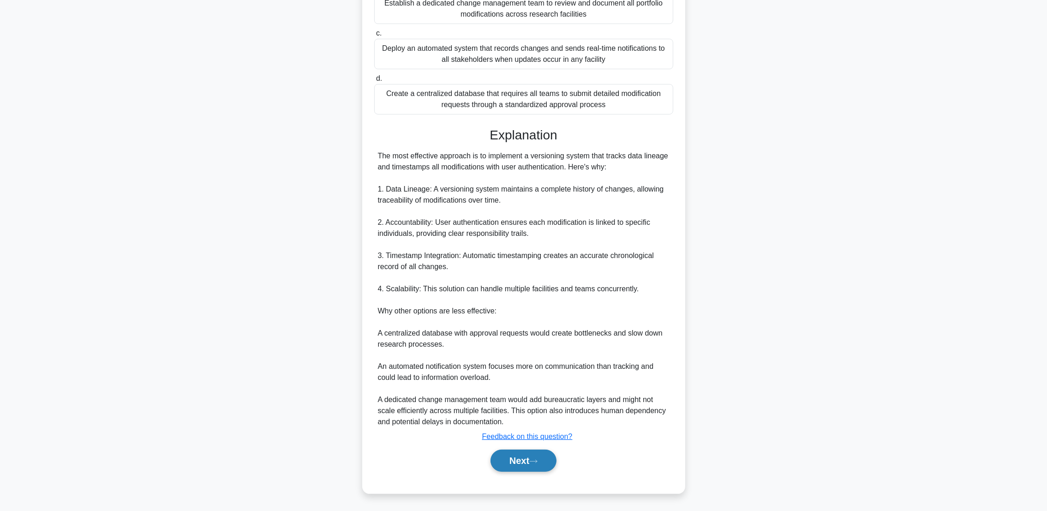
click at [514, 459] on button "Next" at bounding box center [524, 460] width 66 height 22
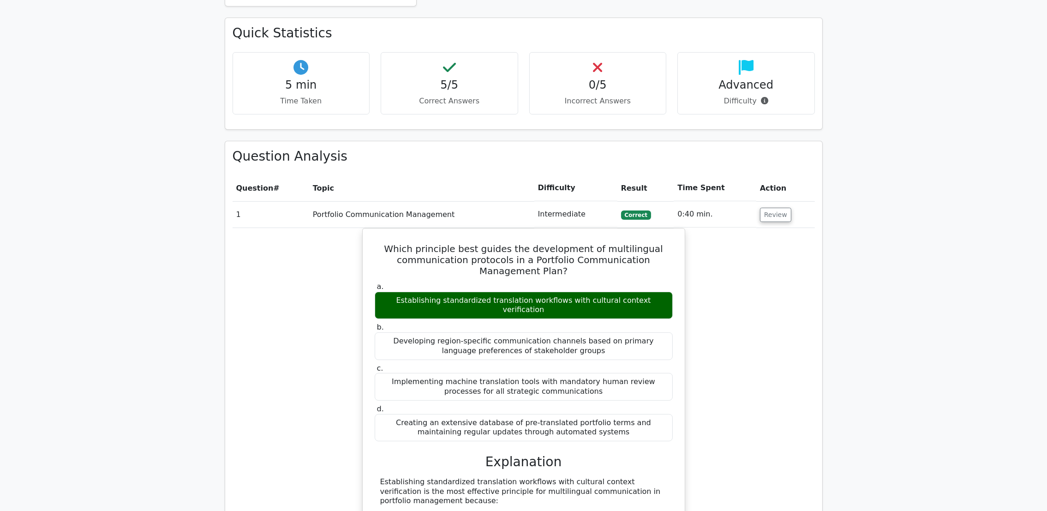
scroll to position [826, 0]
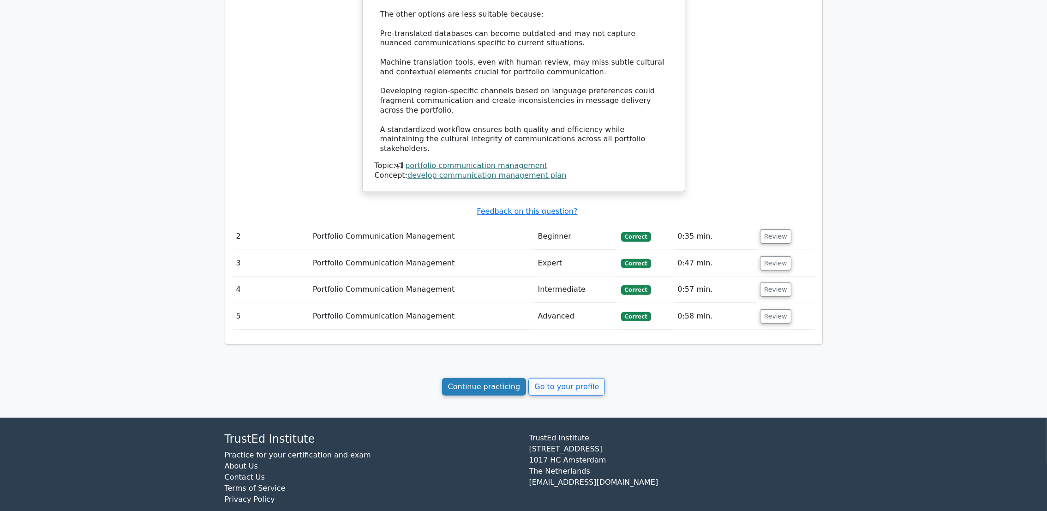
click at [459, 378] on link "Continue practicing" at bounding box center [484, 387] width 84 height 18
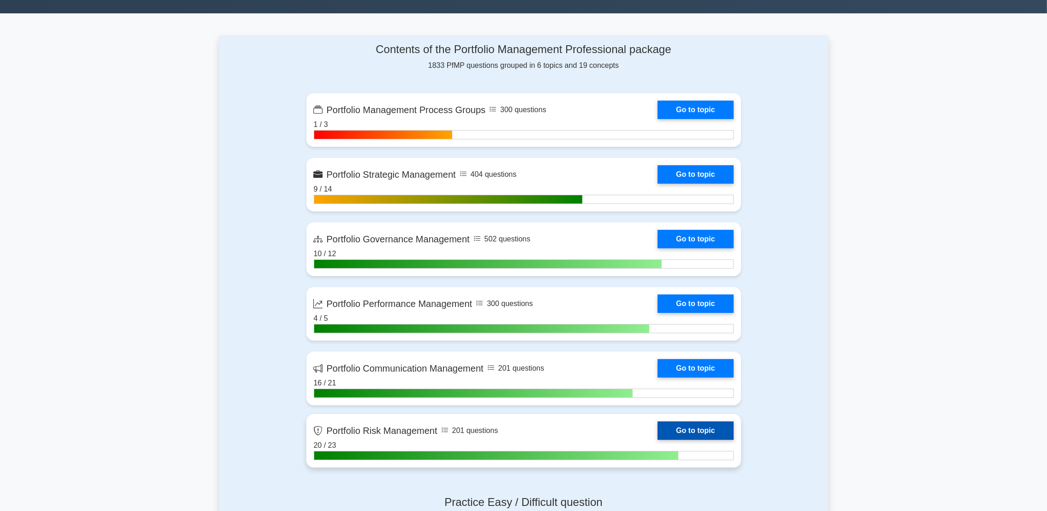
scroll to position [248, 0]
